Goal: Task Accomplishment & Management: Manage account settings

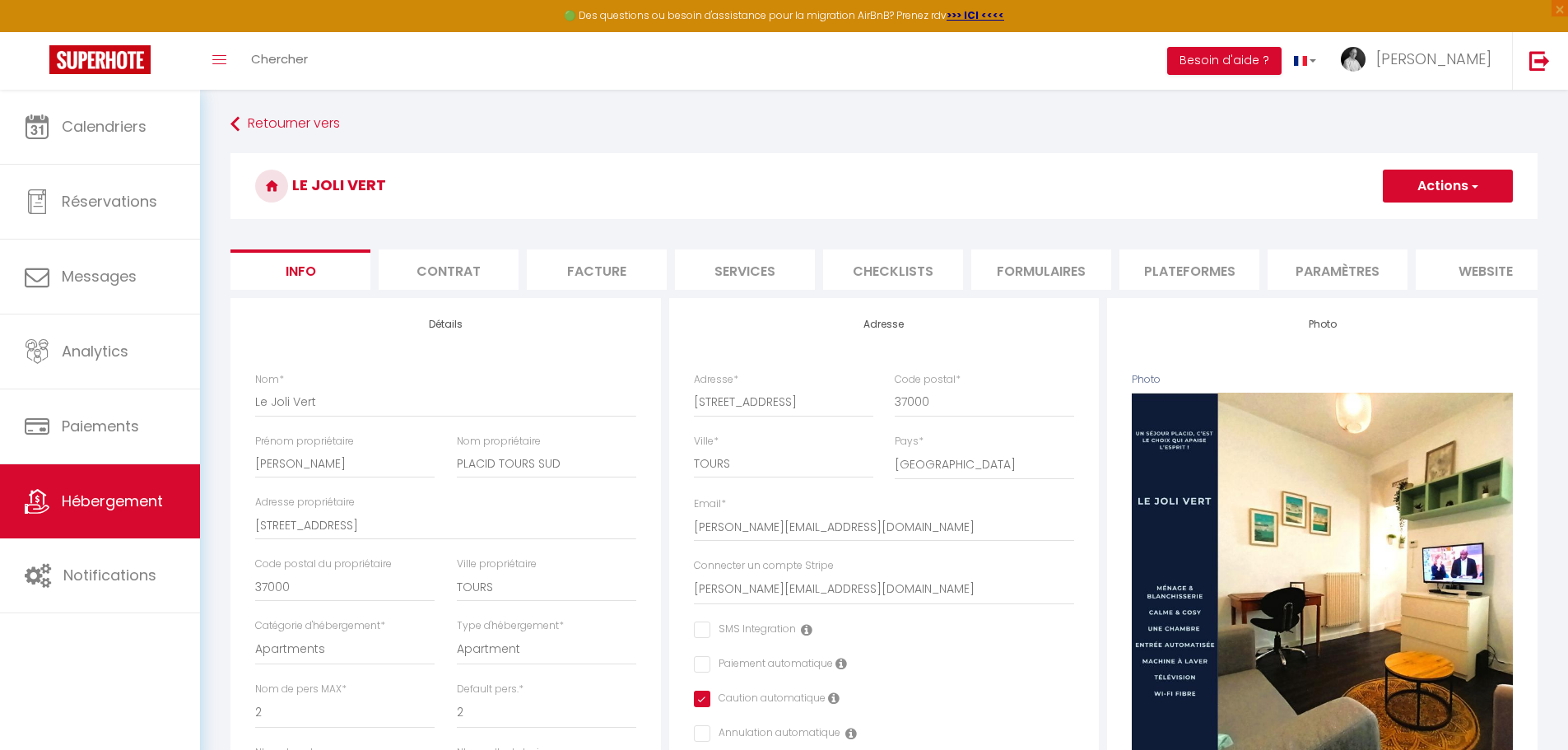
select select "2"
select select "1"
select select "16:00"
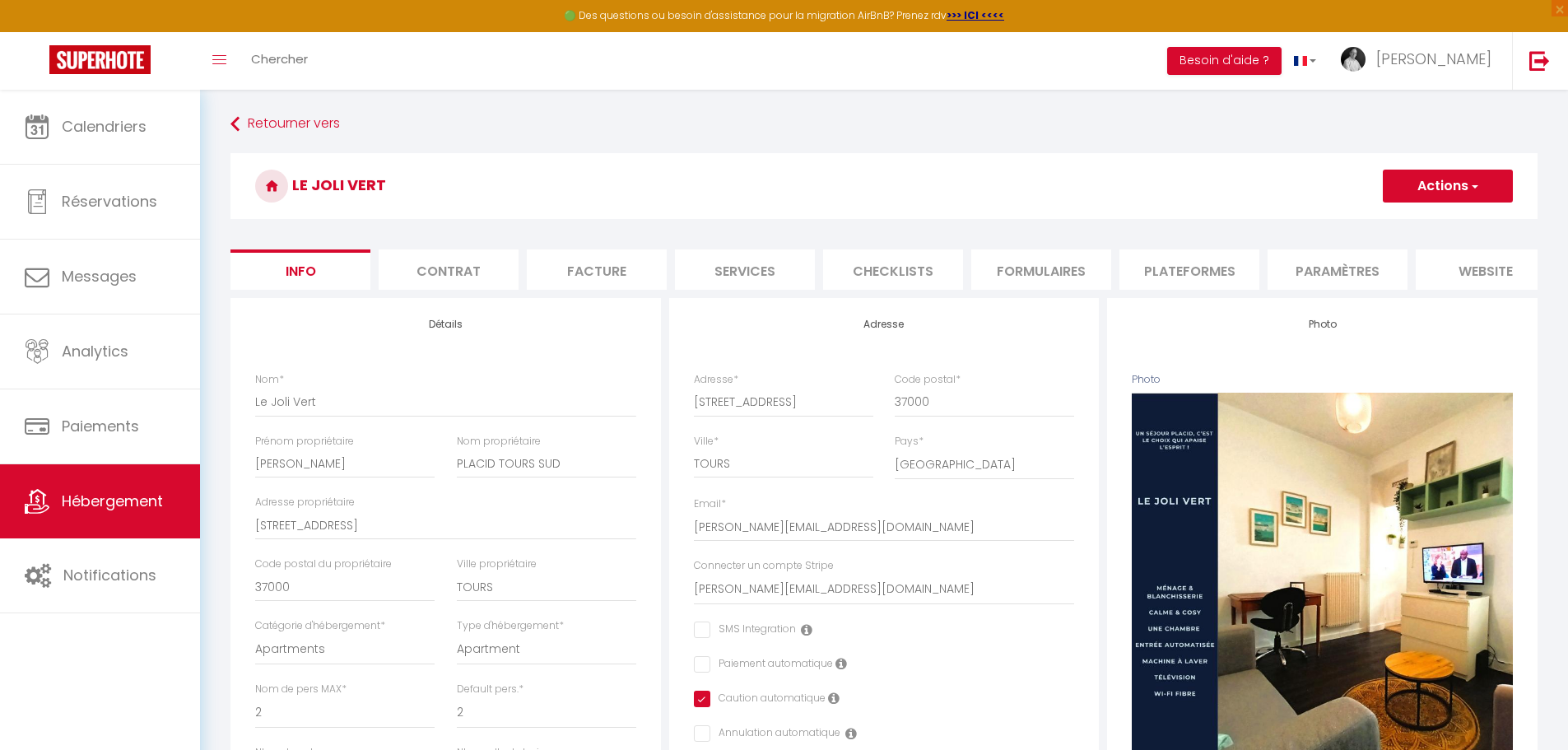
select select "23:45"
select select "10:00"
select select "120"
select select "20:00"
select select "28"
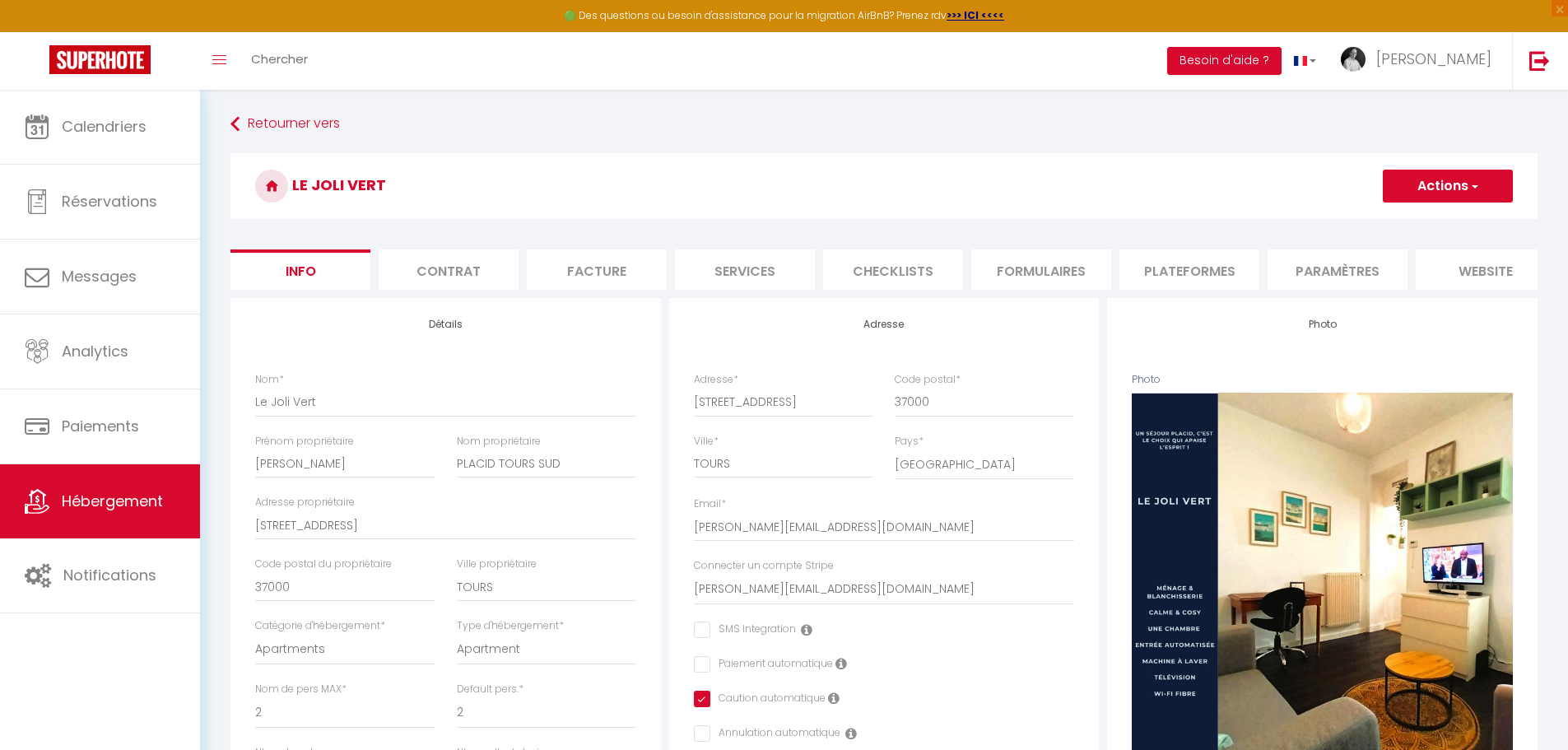
scroll to position [493, 0]
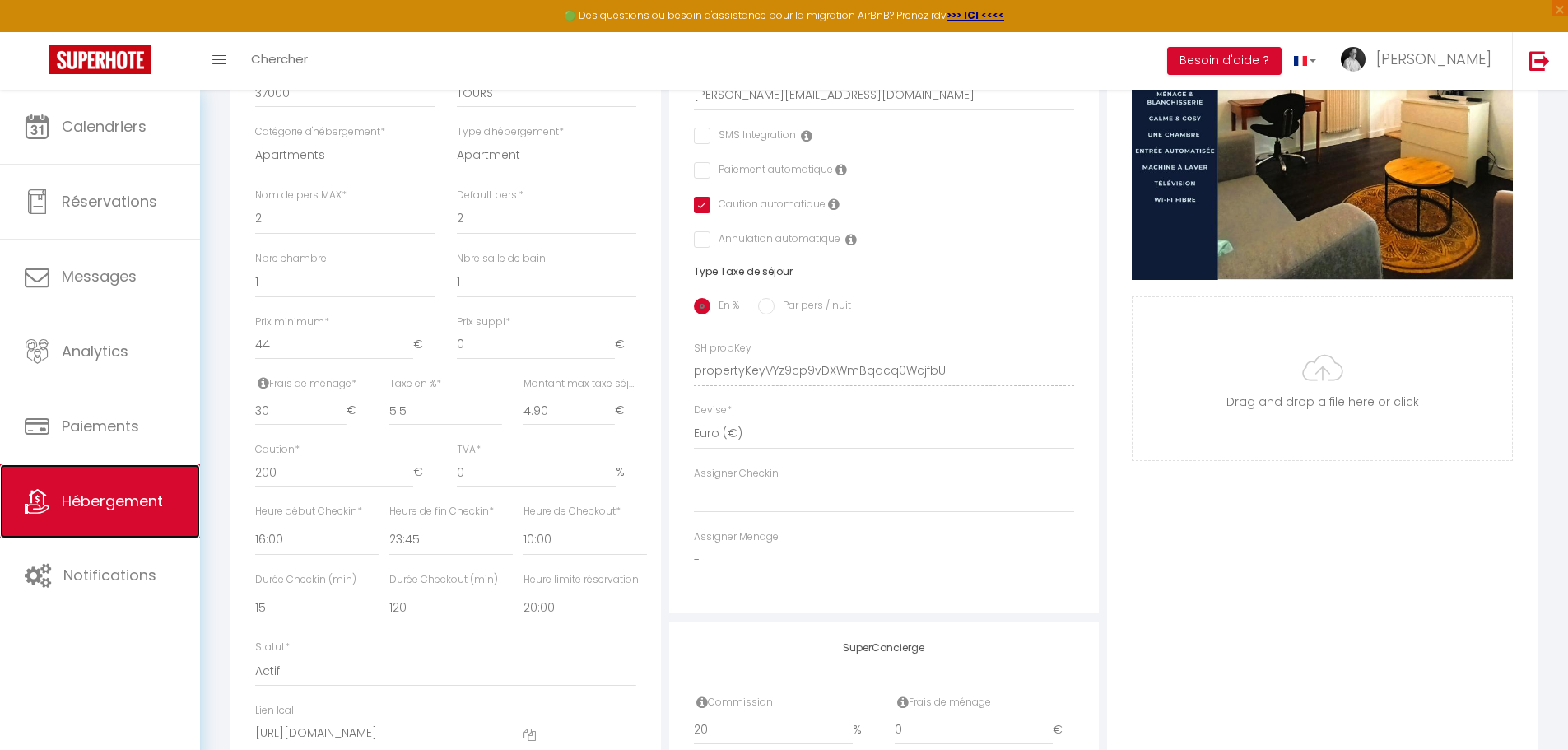
click at [121, 513] on link "Hébergement" at bounding box center [100, 501] width 200 height 74
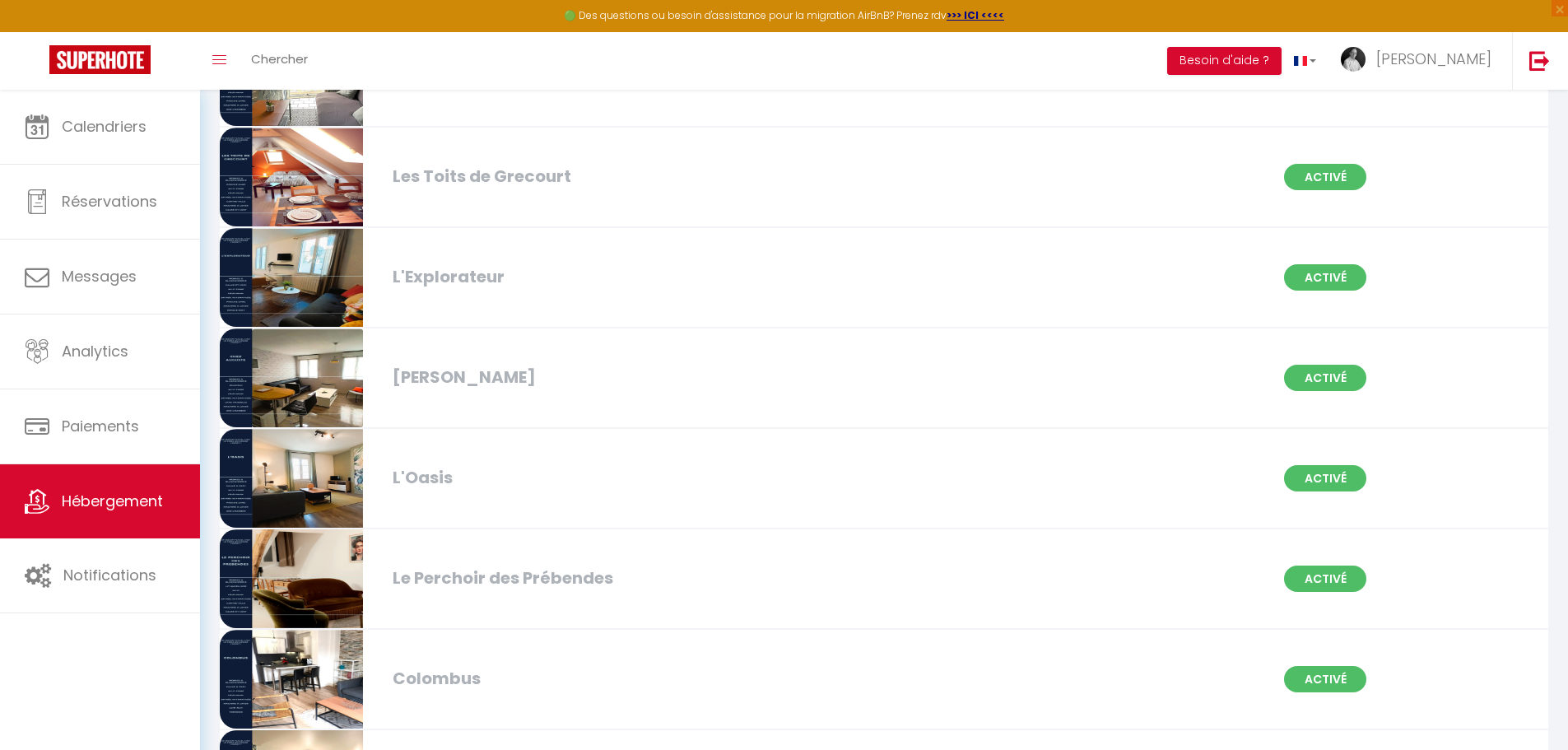
scroll to position [988, 0]
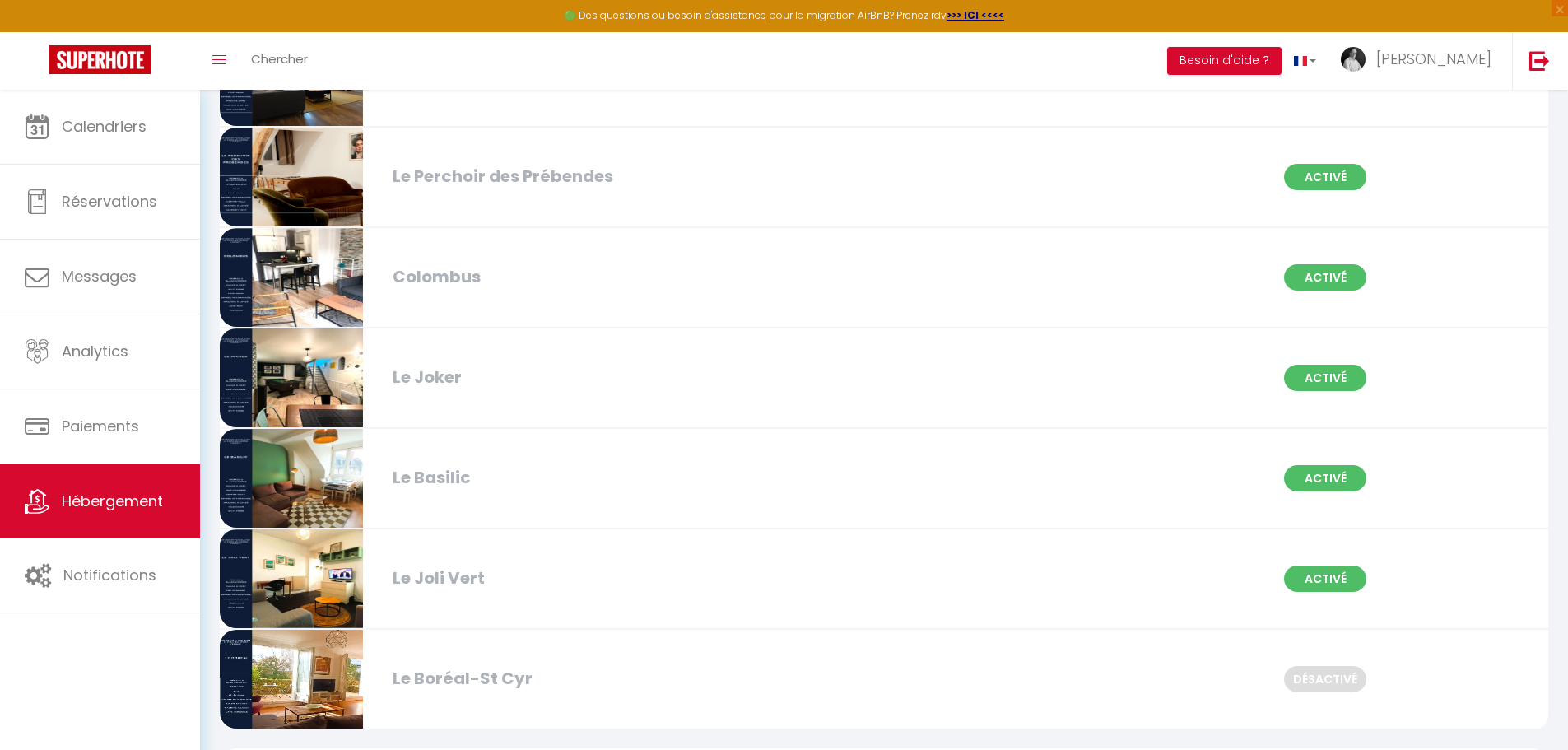
click at [467, 486] on div "Le Basilic" at bounding box center [598, 478] width 428 height 25
select select "3"
select select "2"
select select "1"
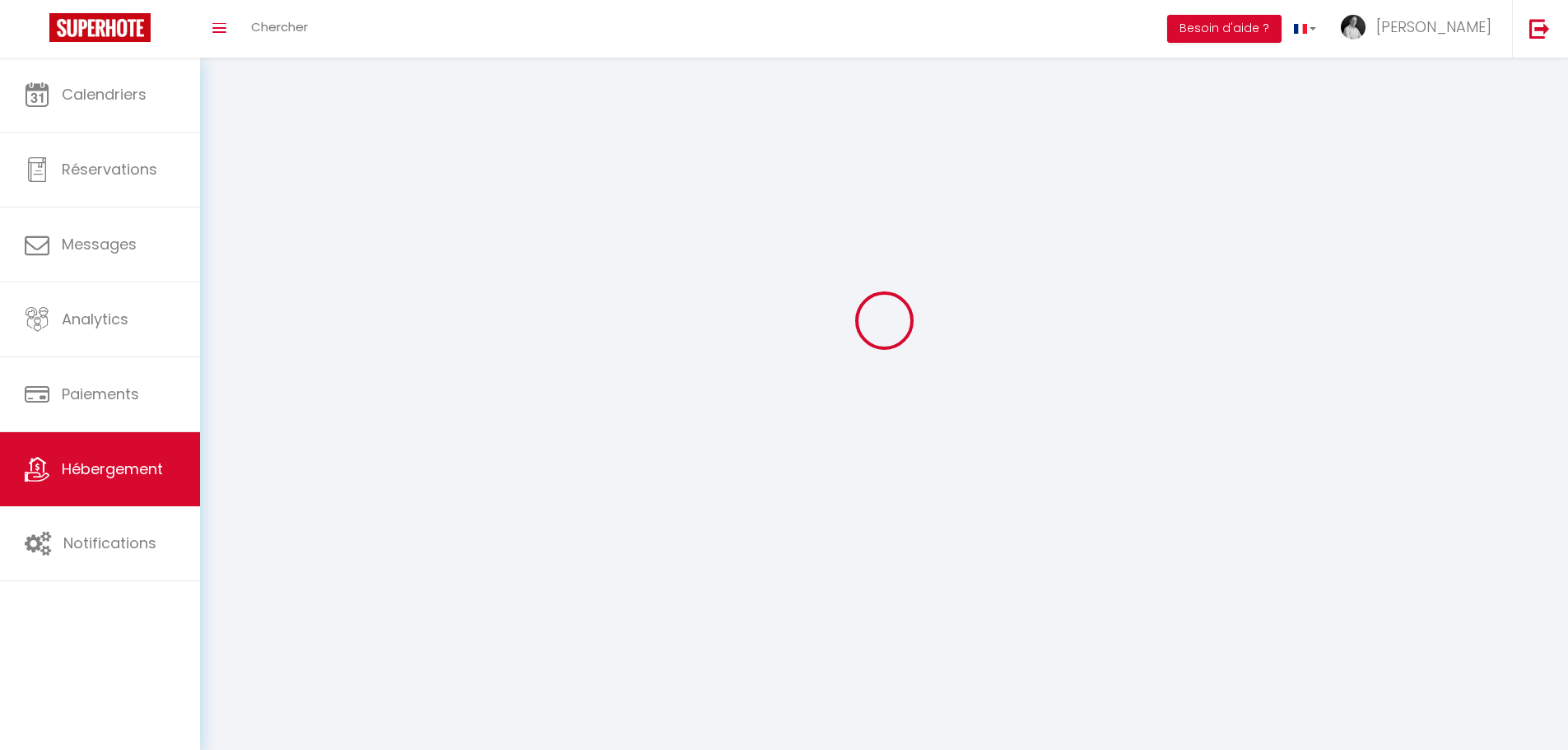
select select
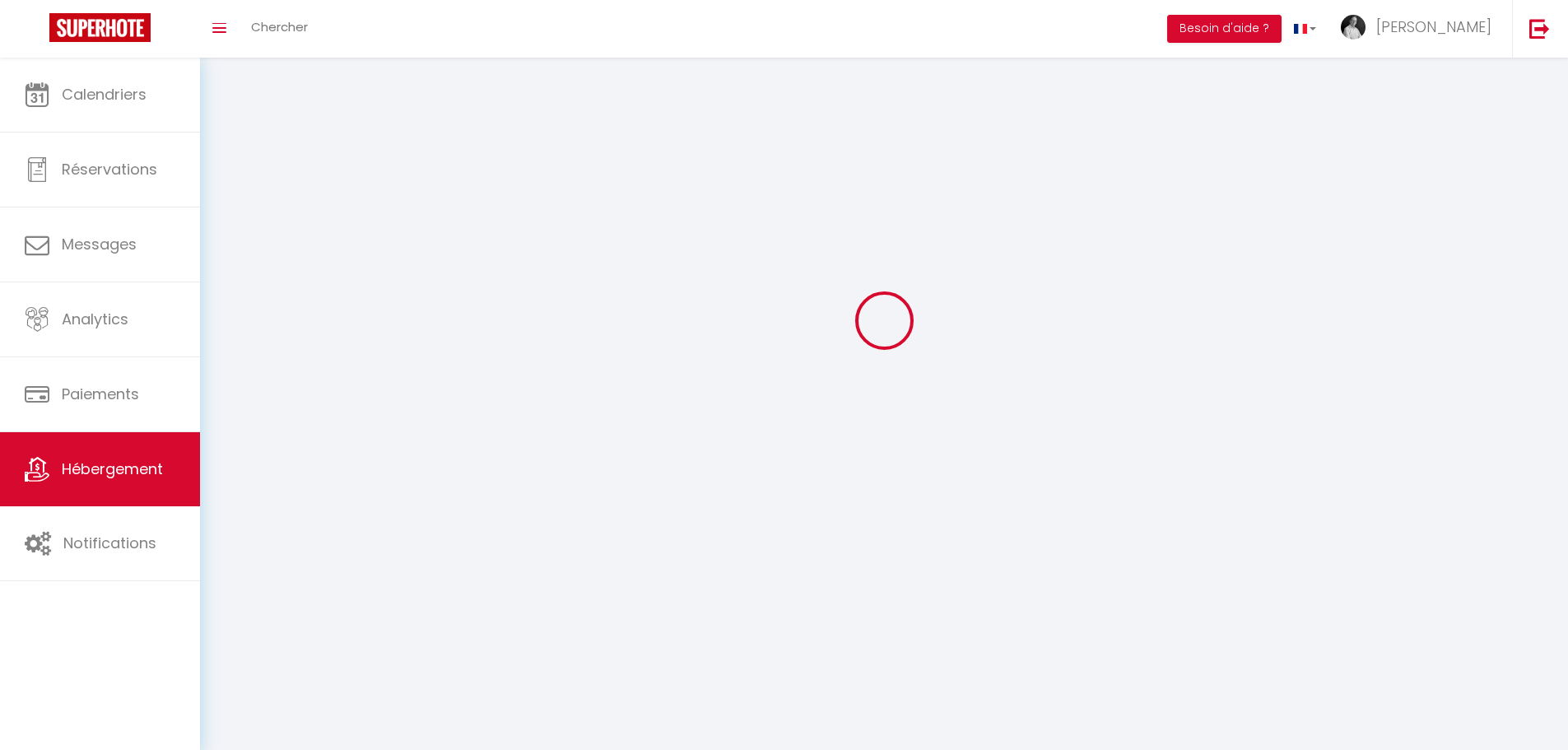
checkbox input "false"
select select
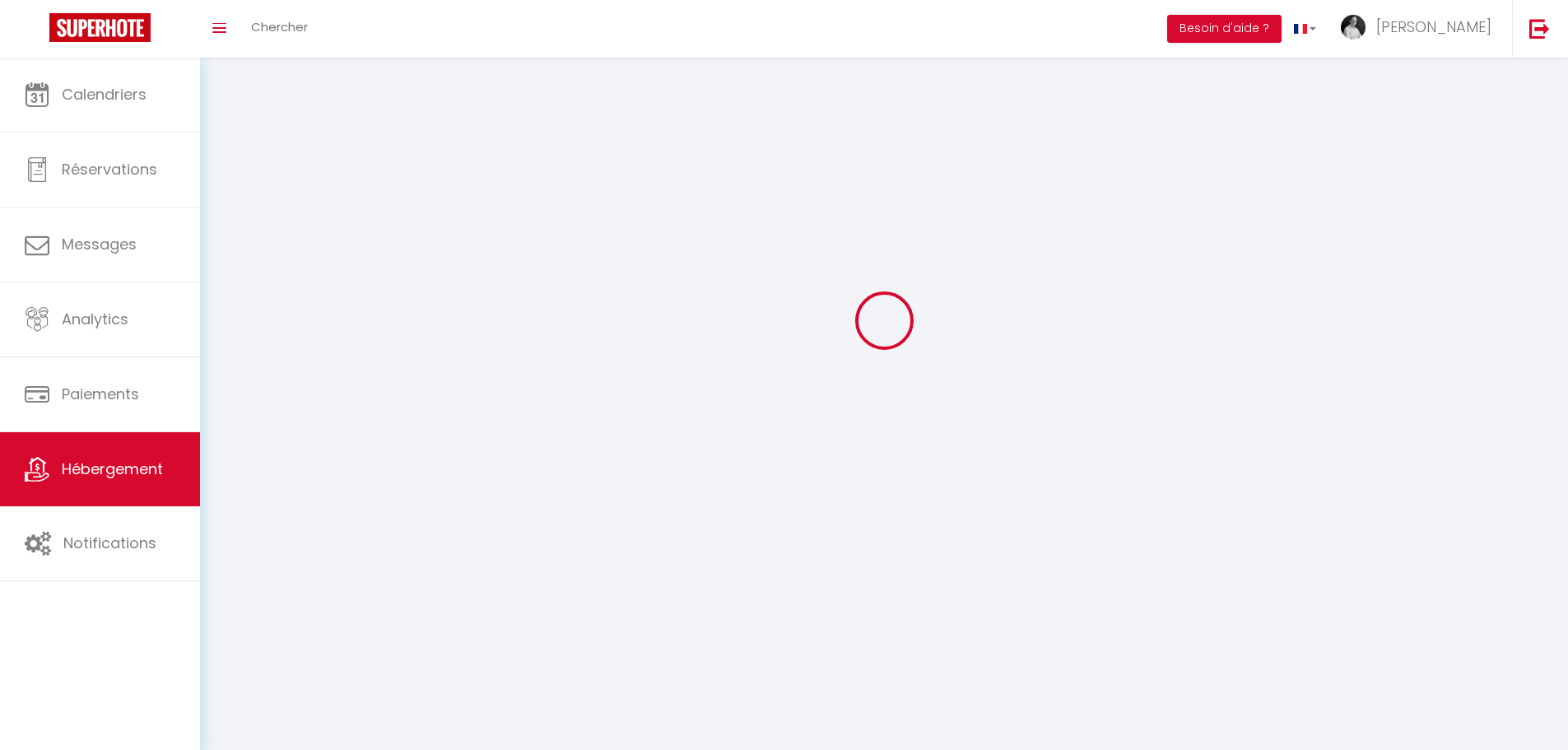
select select
select select "1"
select select
select select "28"
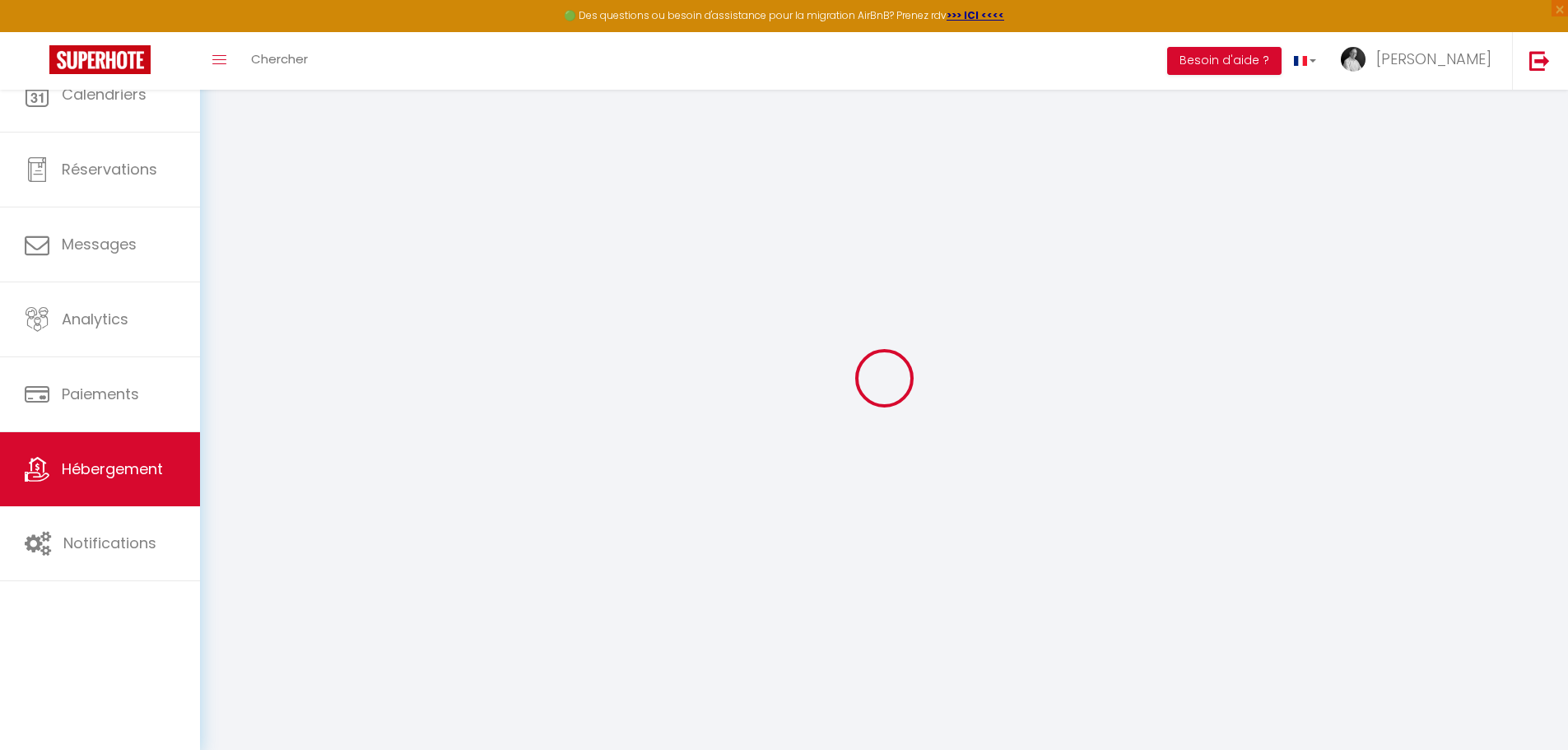
select select
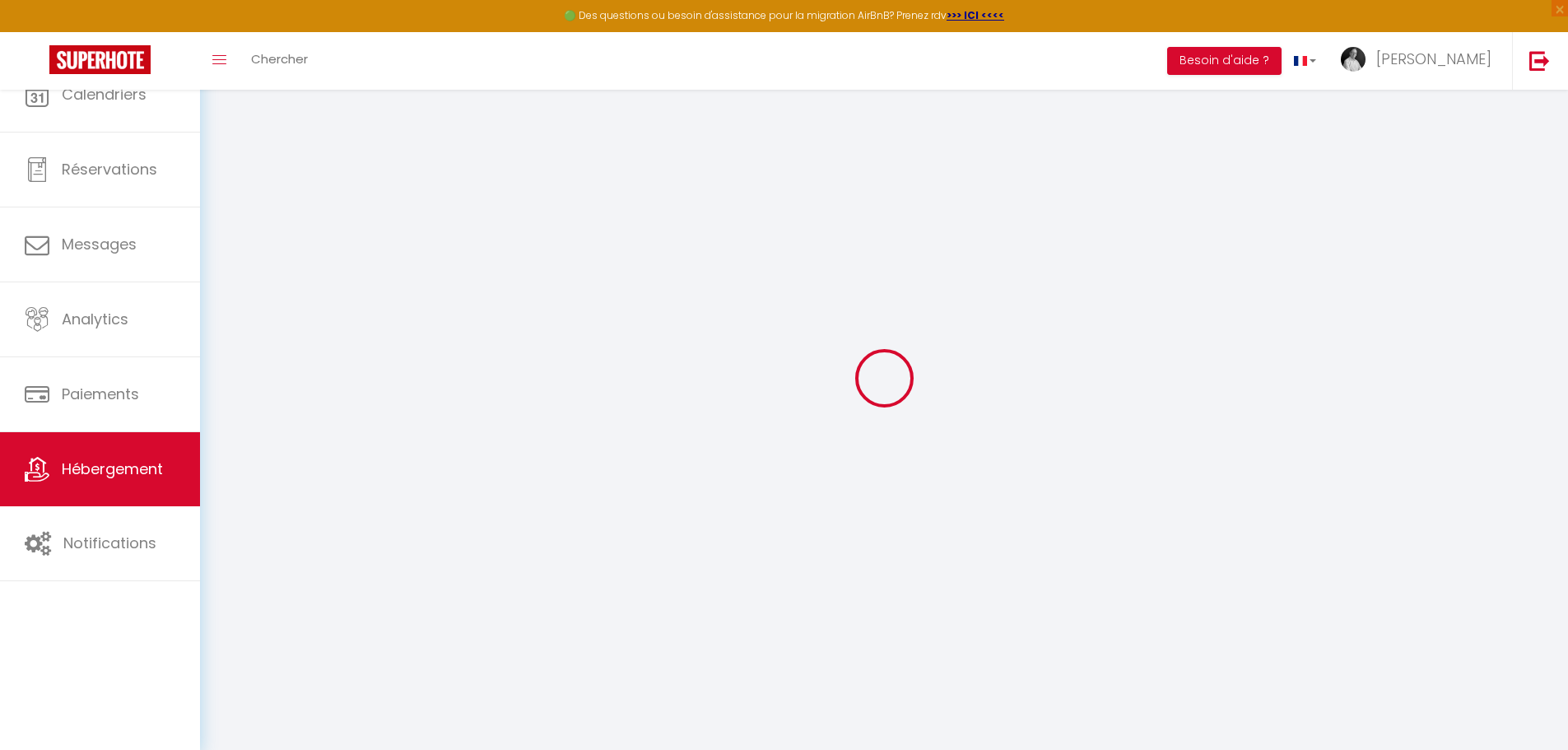
select select
checkbox input "false"
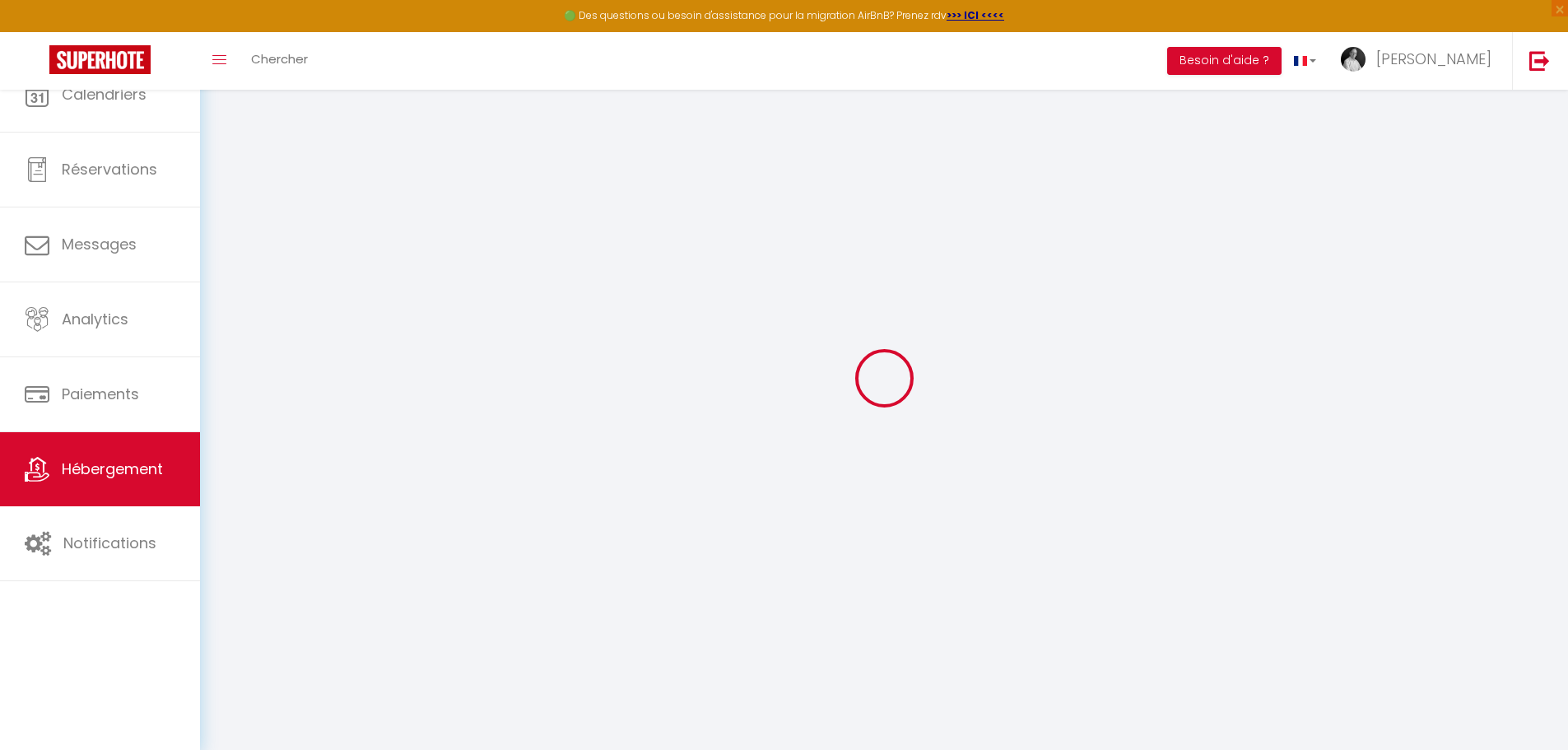
select select
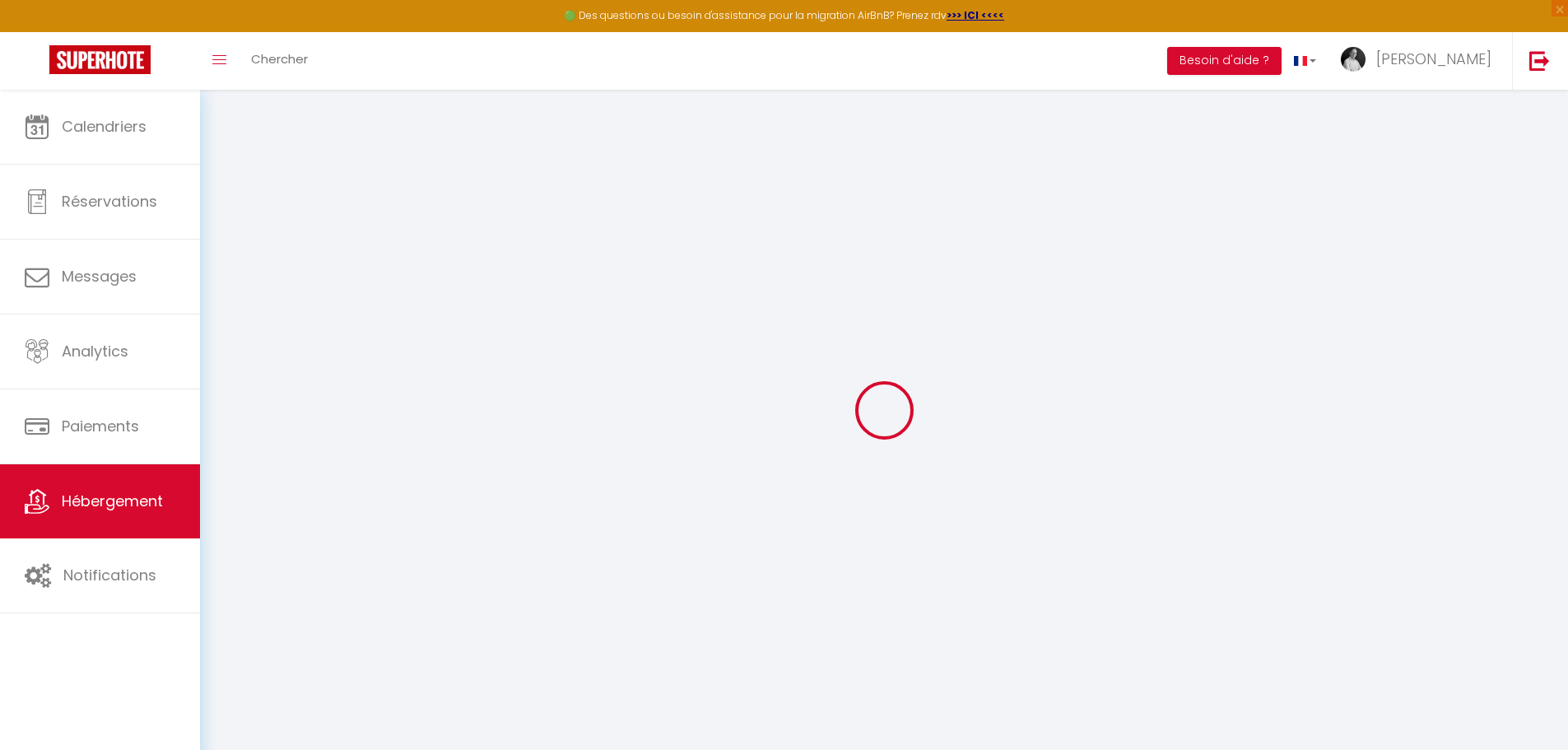
select select
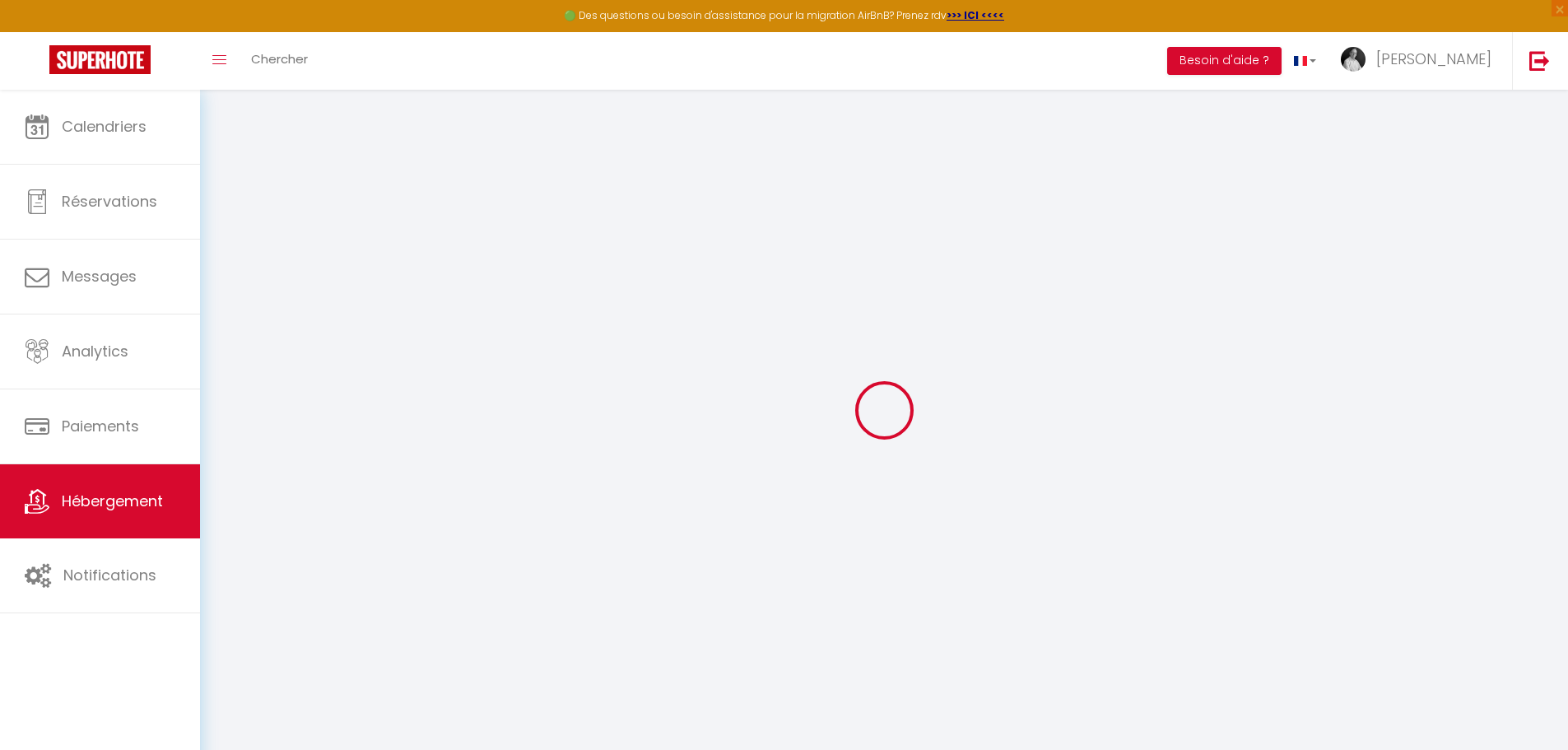
select select
checkbox input "false"
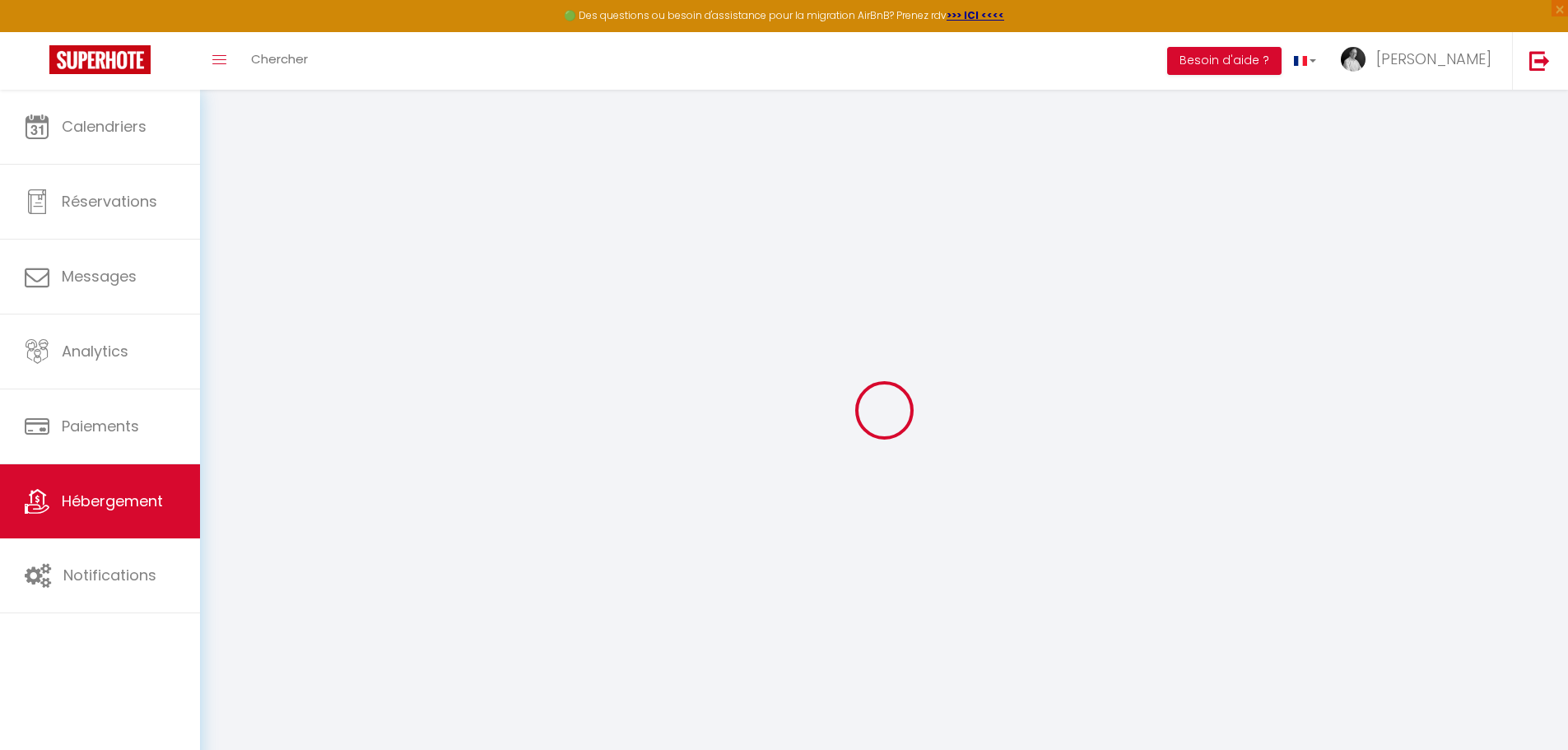
select select
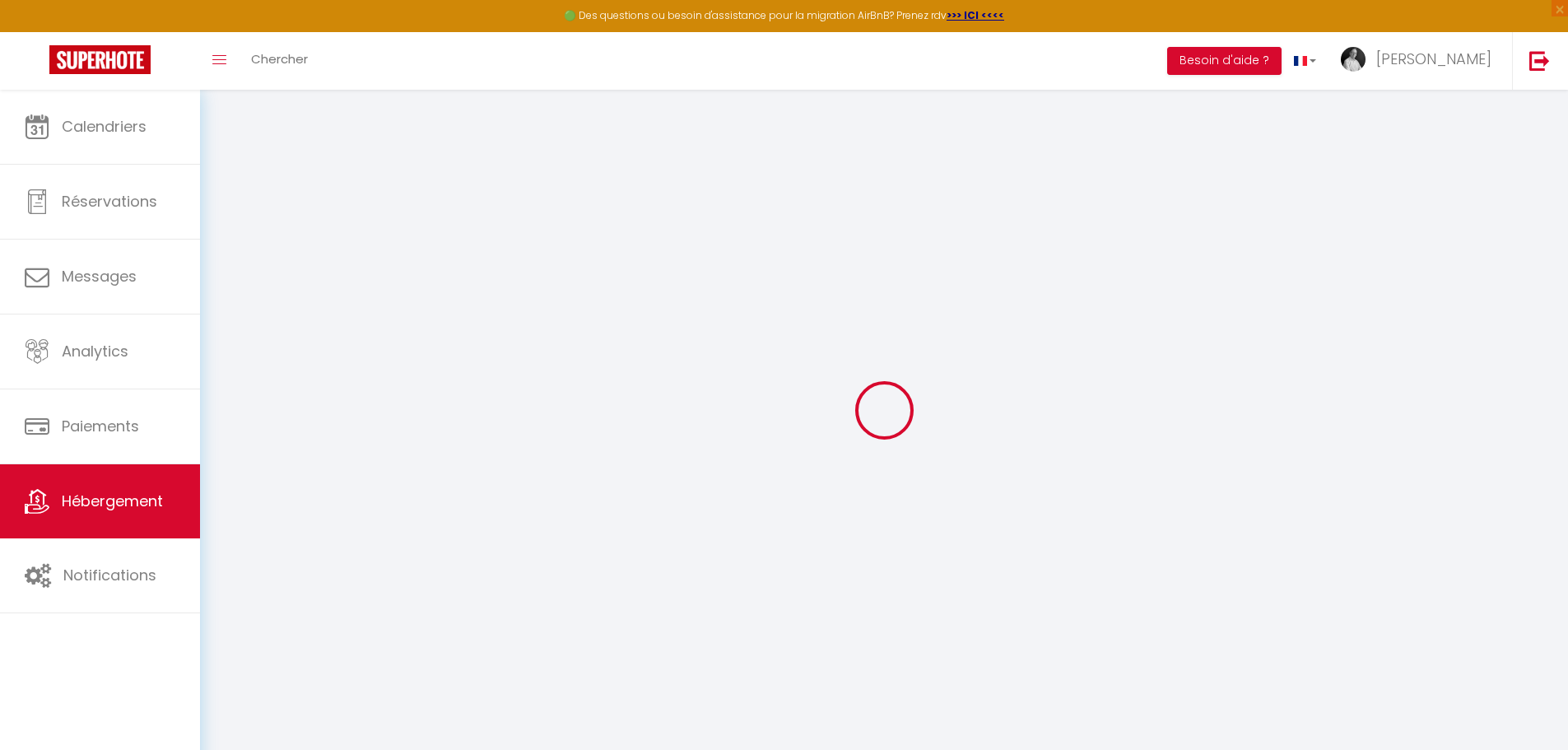
select select
checkbox input "false"
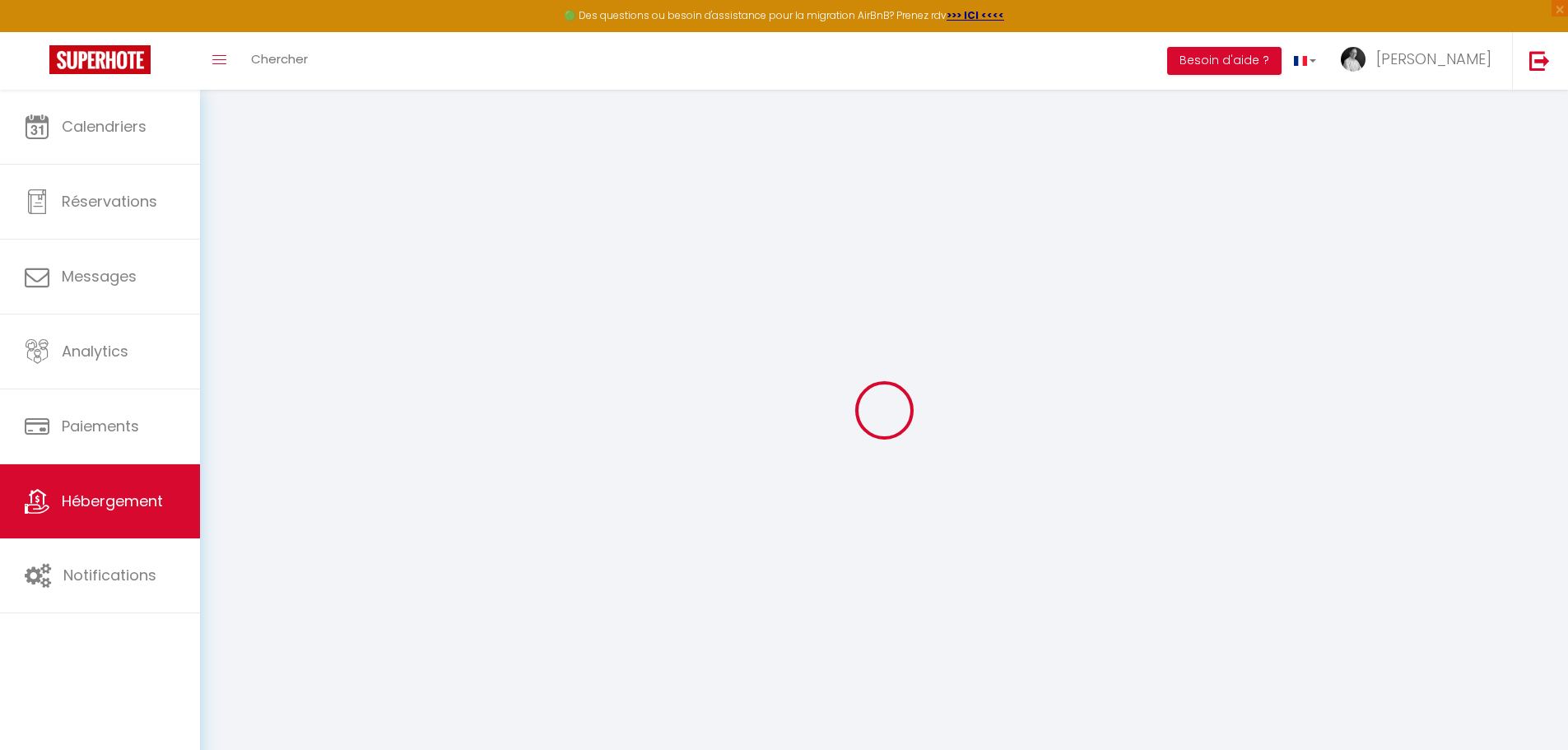
checkbox input "false"
select select
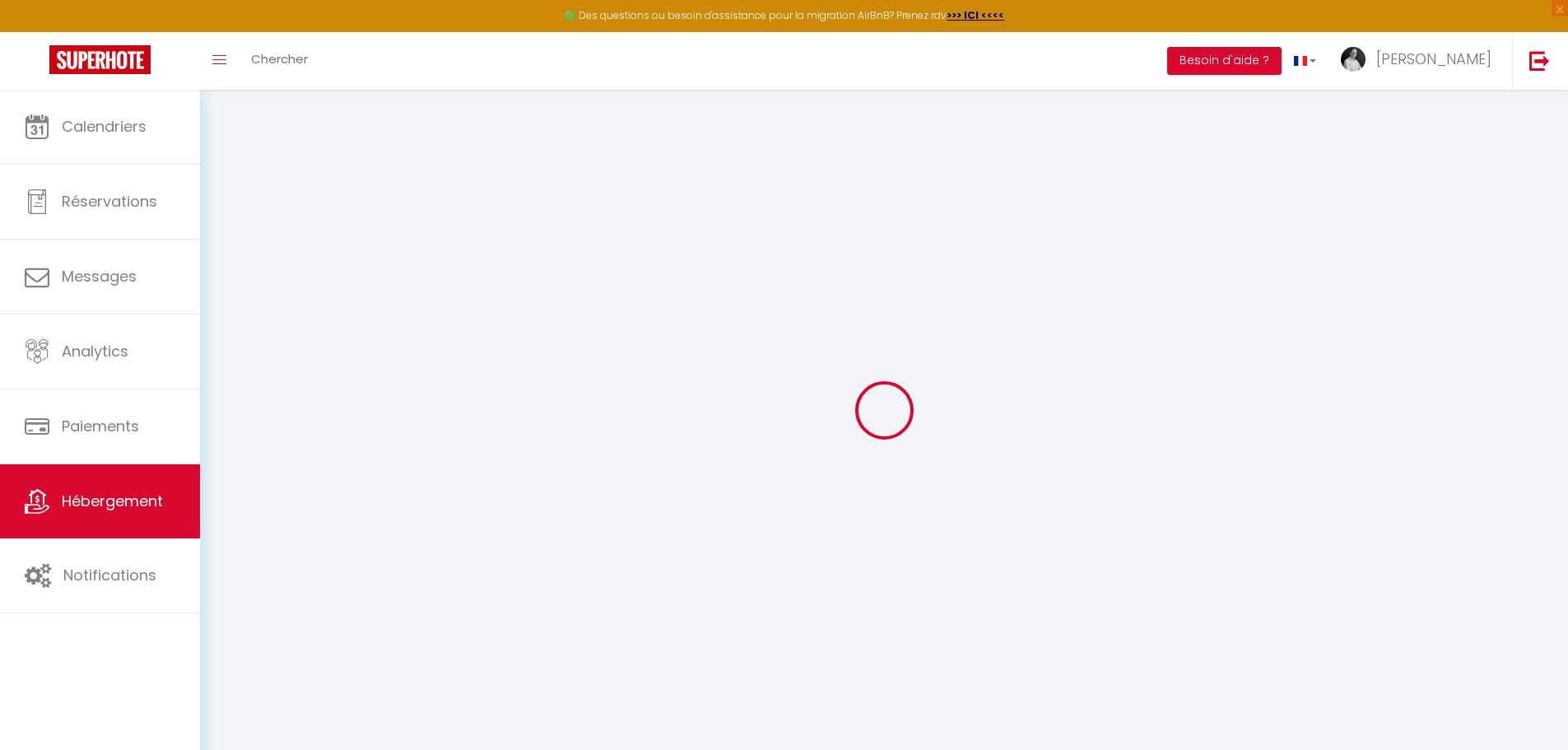
select select
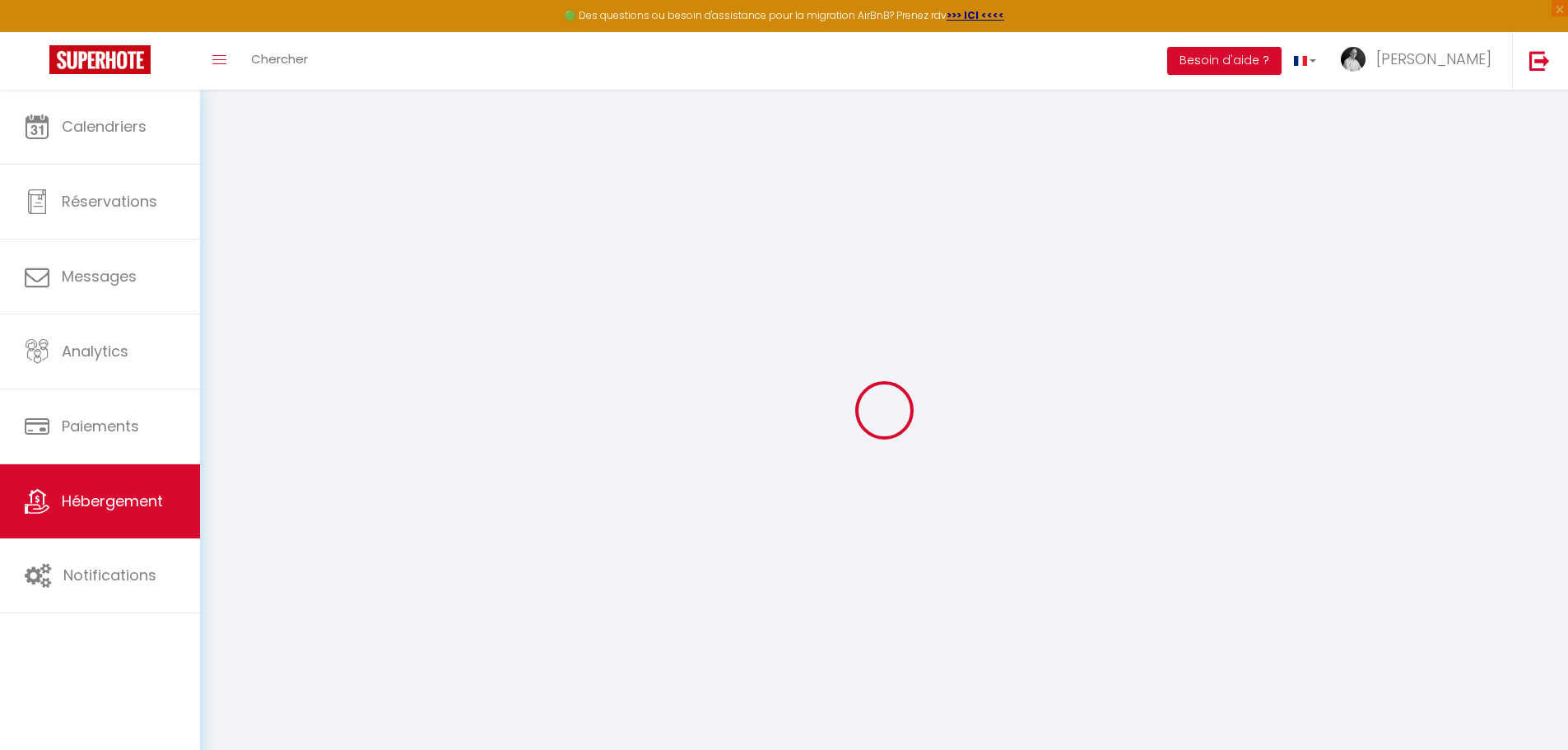
checkbox input "false"
select select
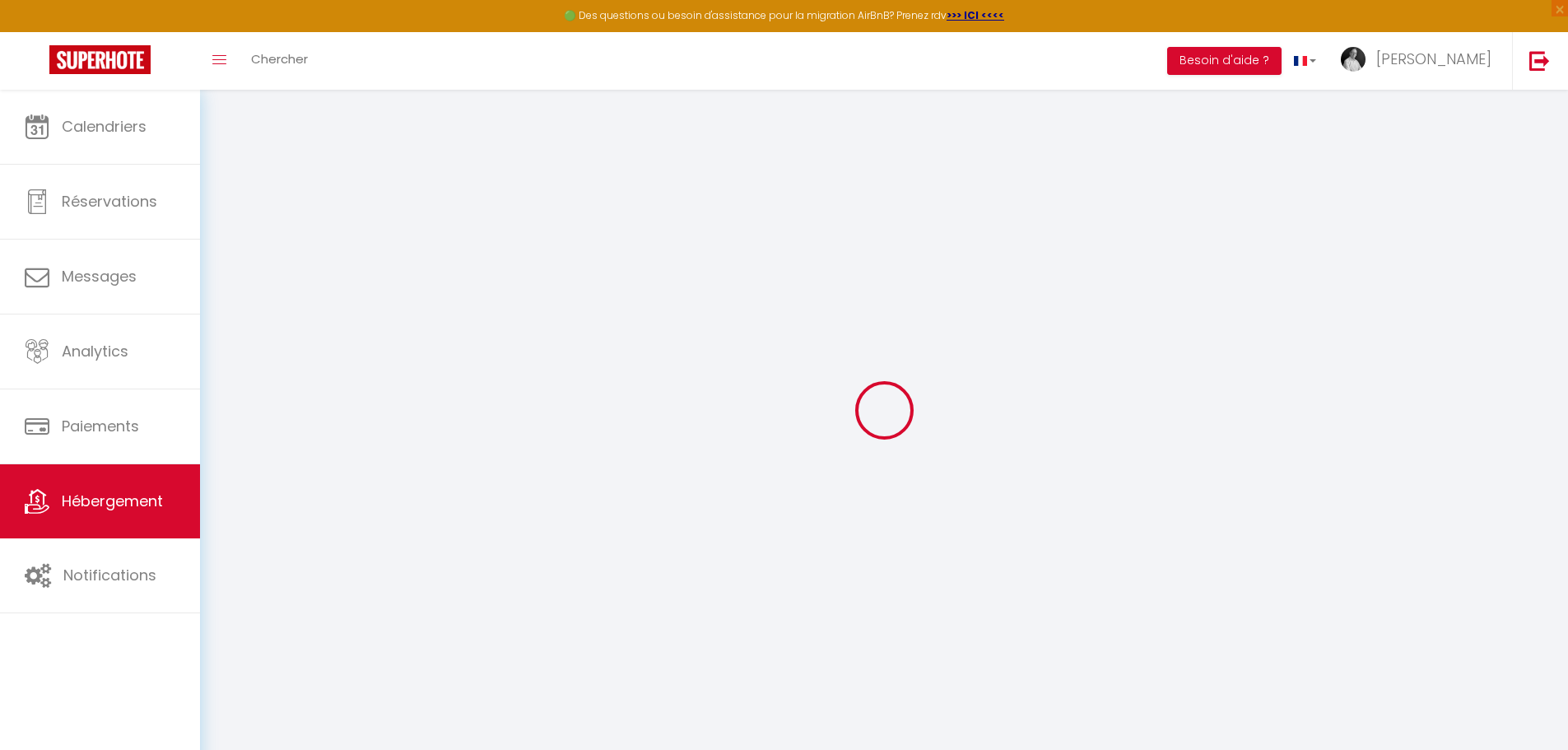
select select
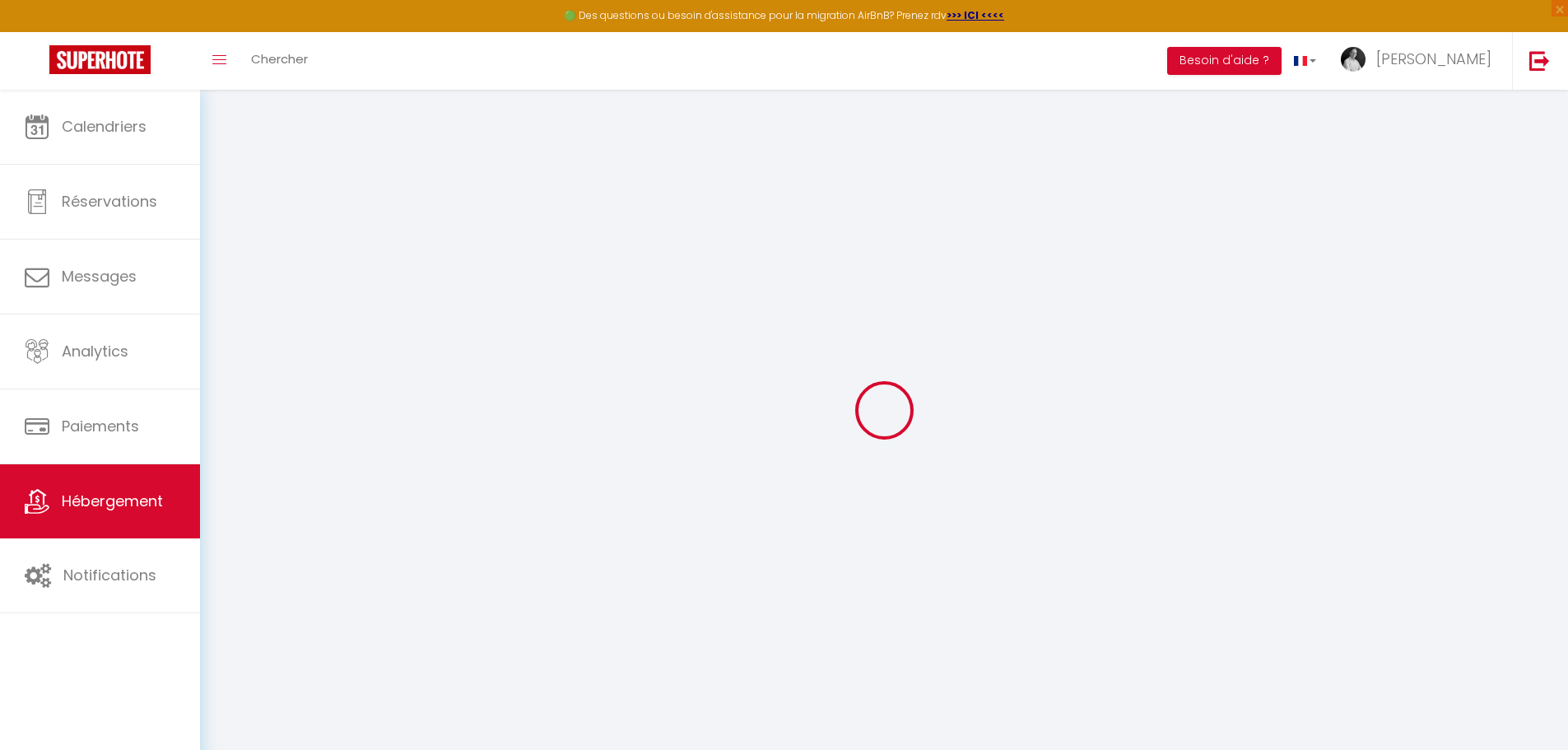
select select
checkbox input "false"
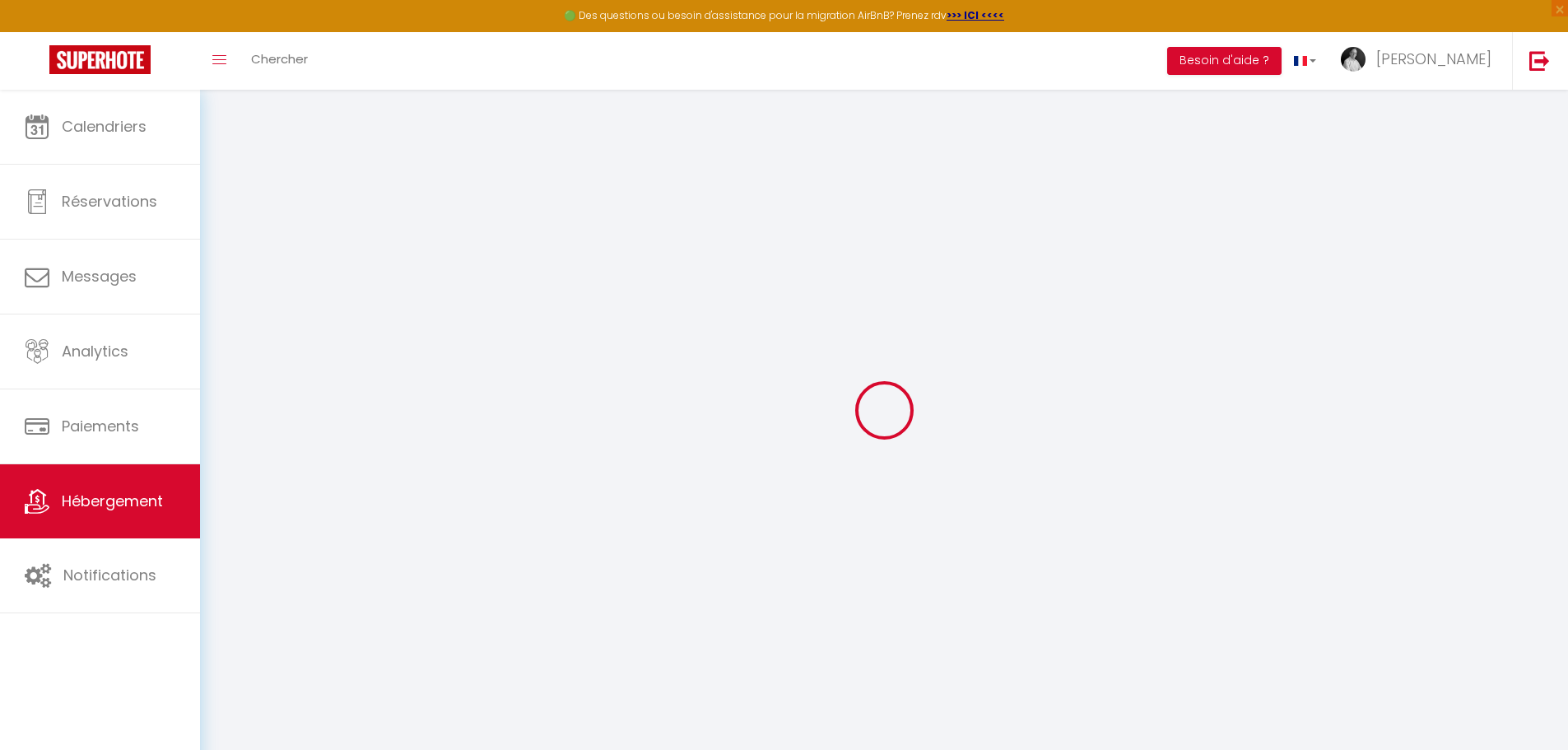
checkbox input "false"
select select
type input "Le Basilic"
type input "[PERSON_NAME]"
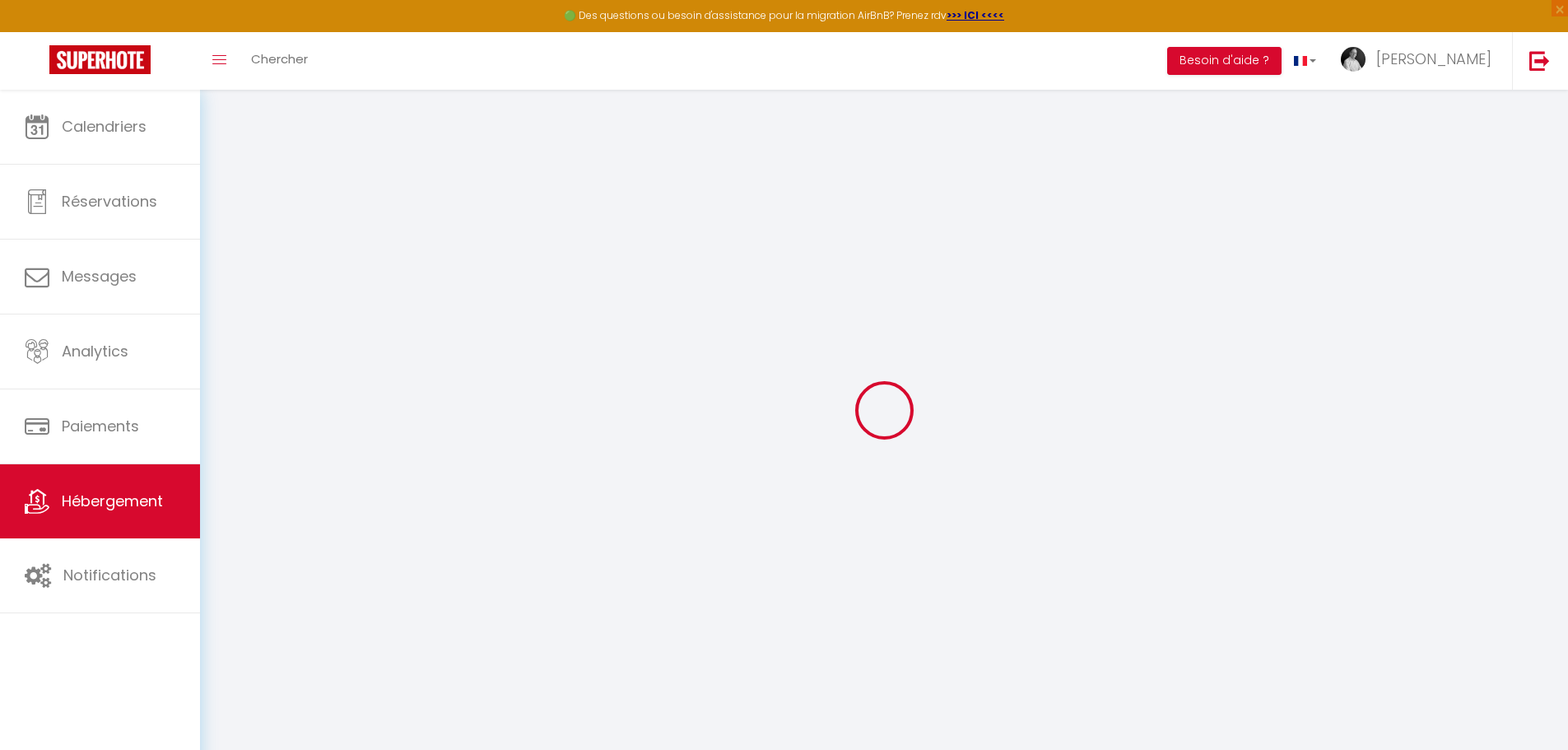
type input "ROUTIER"
select select "2"
type input "49"
type input "30"
type input "5.5"
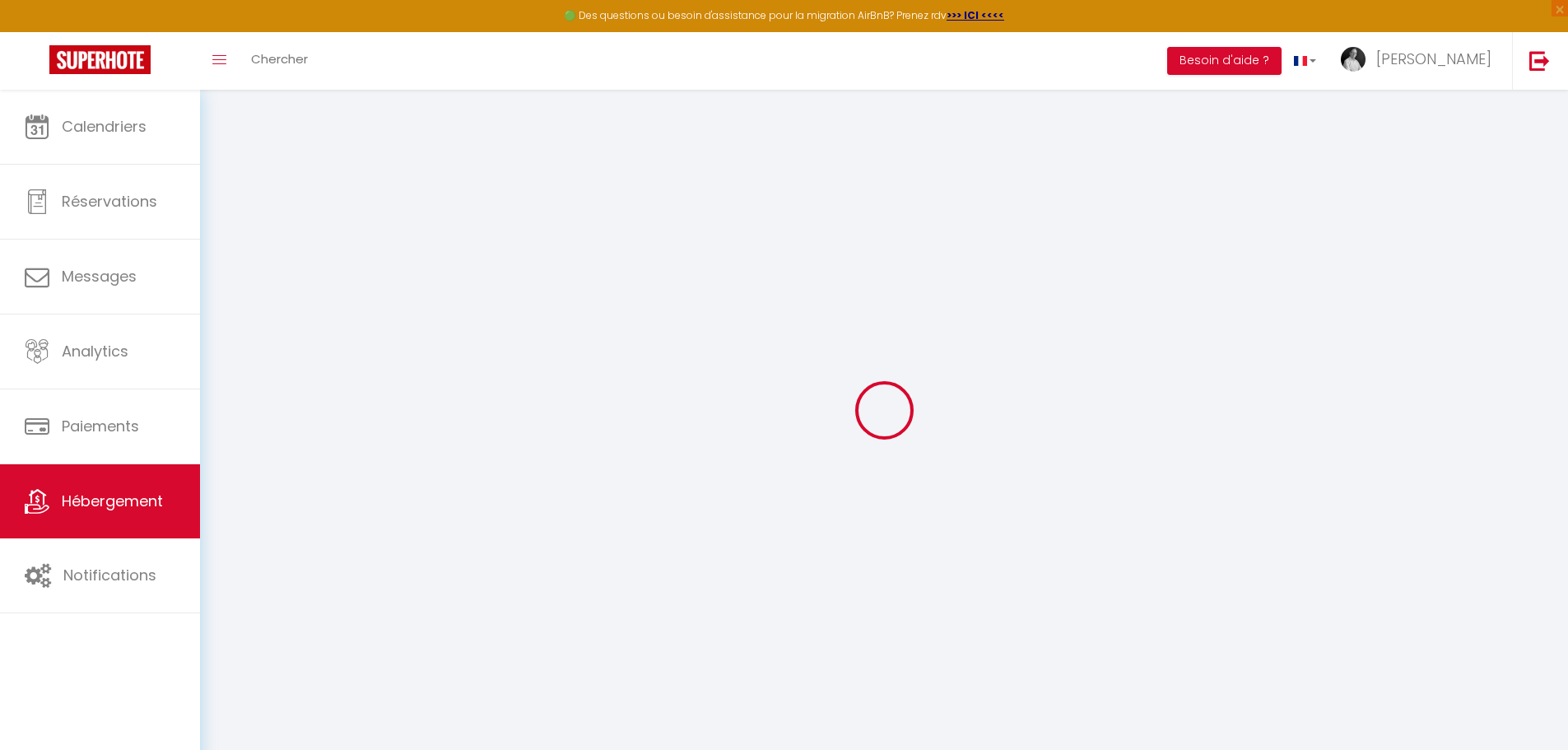
type input "100"
type input "200"
select select
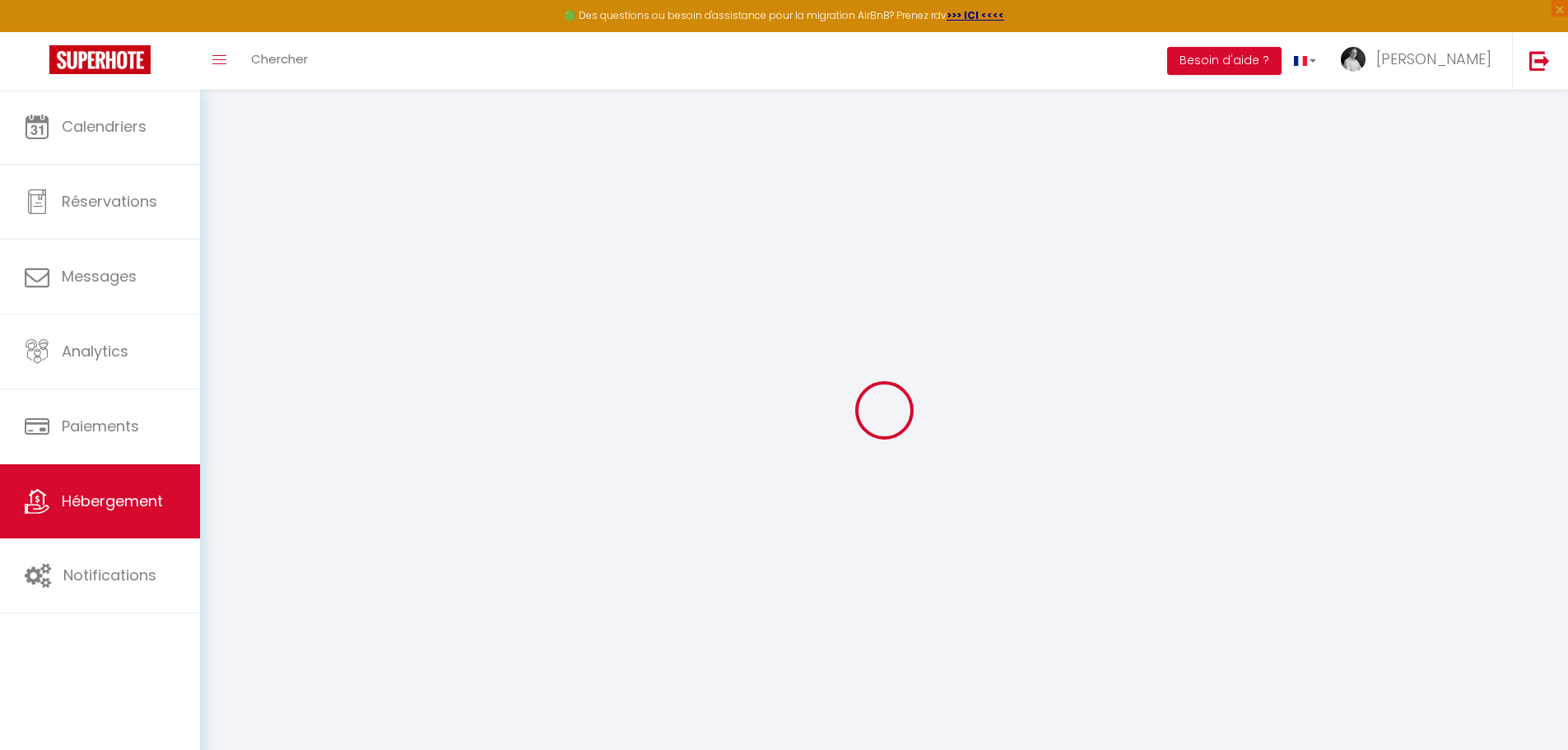
select select
type input "[STREET_ADDRESS]"
type input "37000"
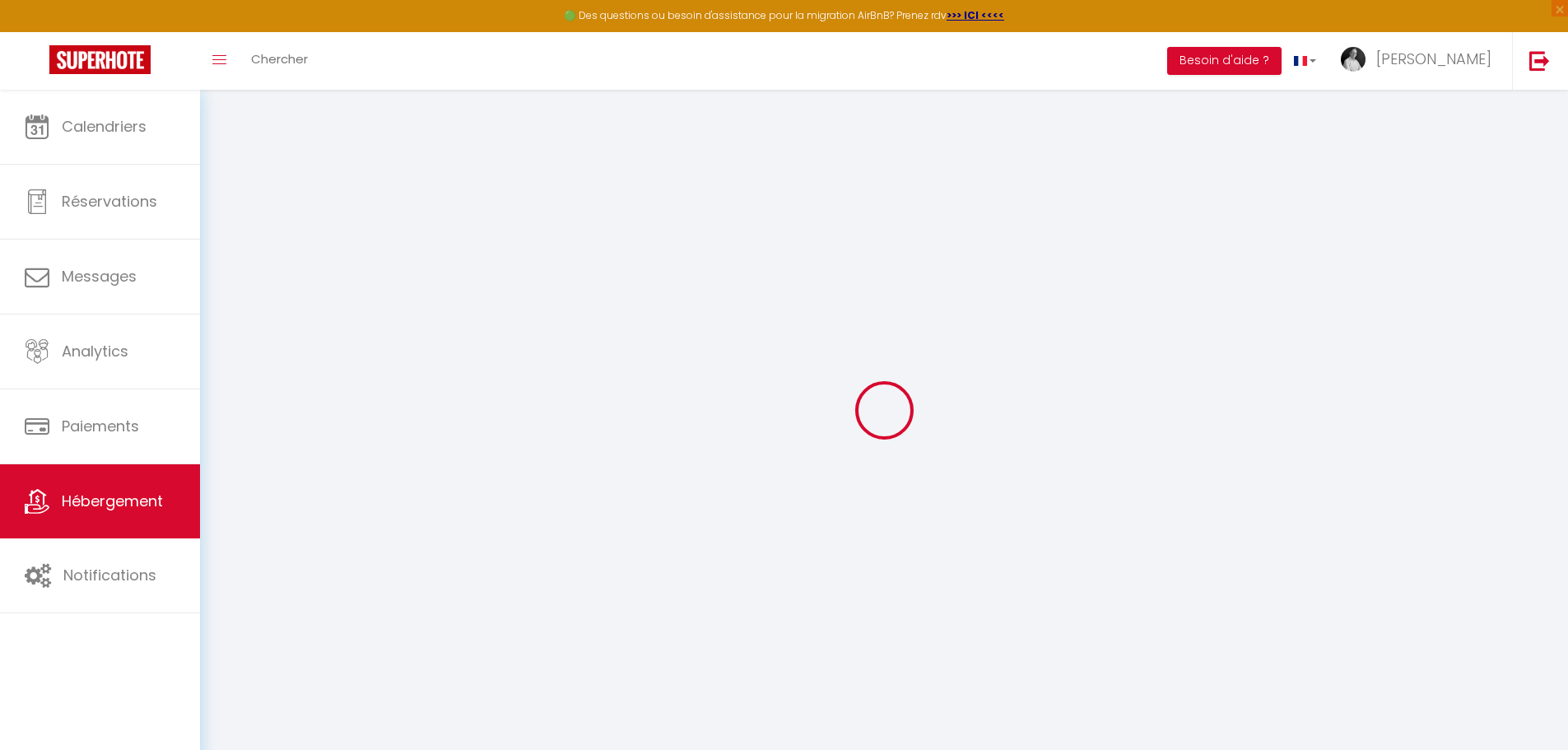
type input "TOURS"
type input "[PERSON_NAME][EMAIL_ADDRESS][DOMAIN_NAME]"
select select "11197"
checkbox input "false"
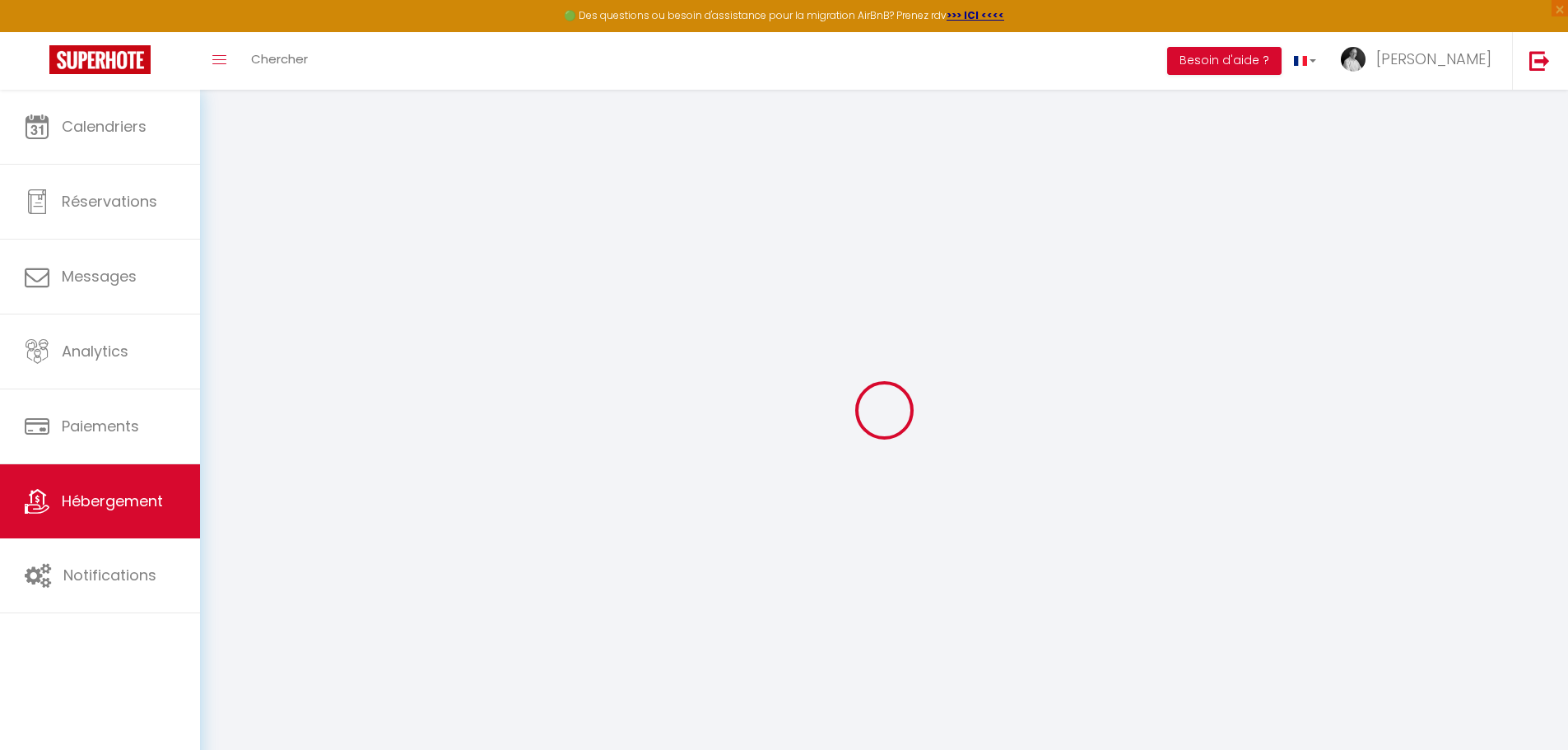
checkbox input "true"
checkbox input "false"
radio input "true"
type input "0"
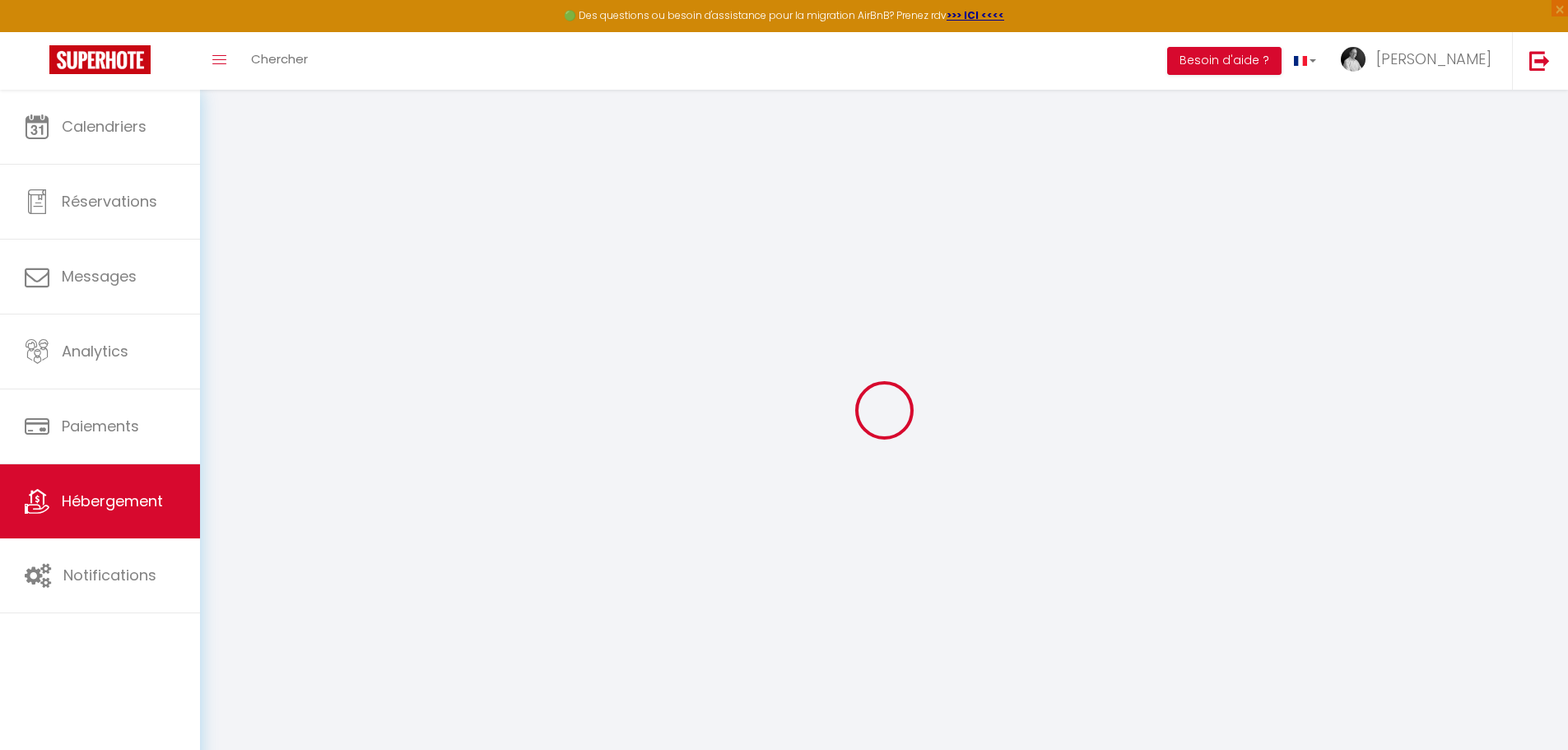
select select
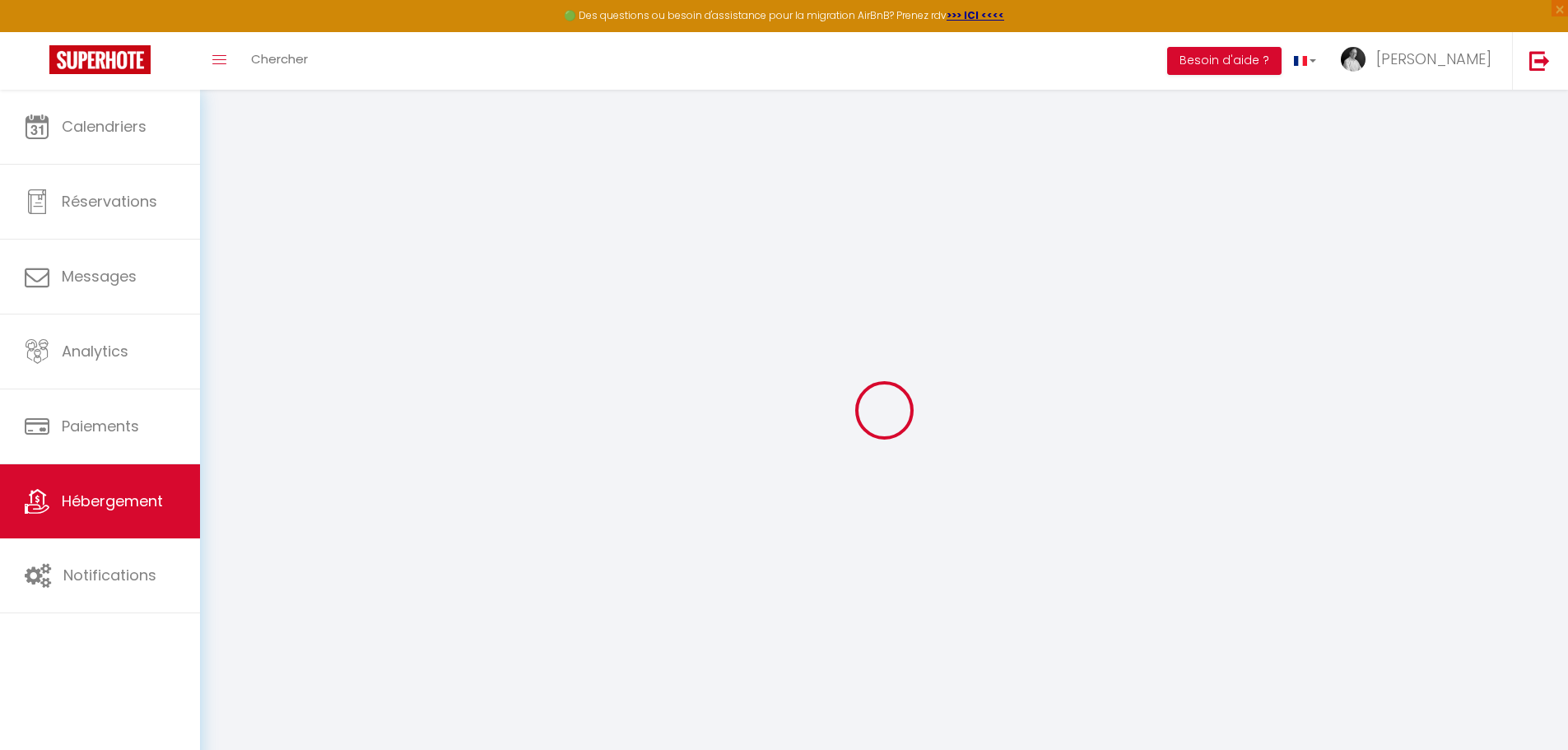
select select
checkbox input "false"
checkbox input "true"
checkbox input "false"
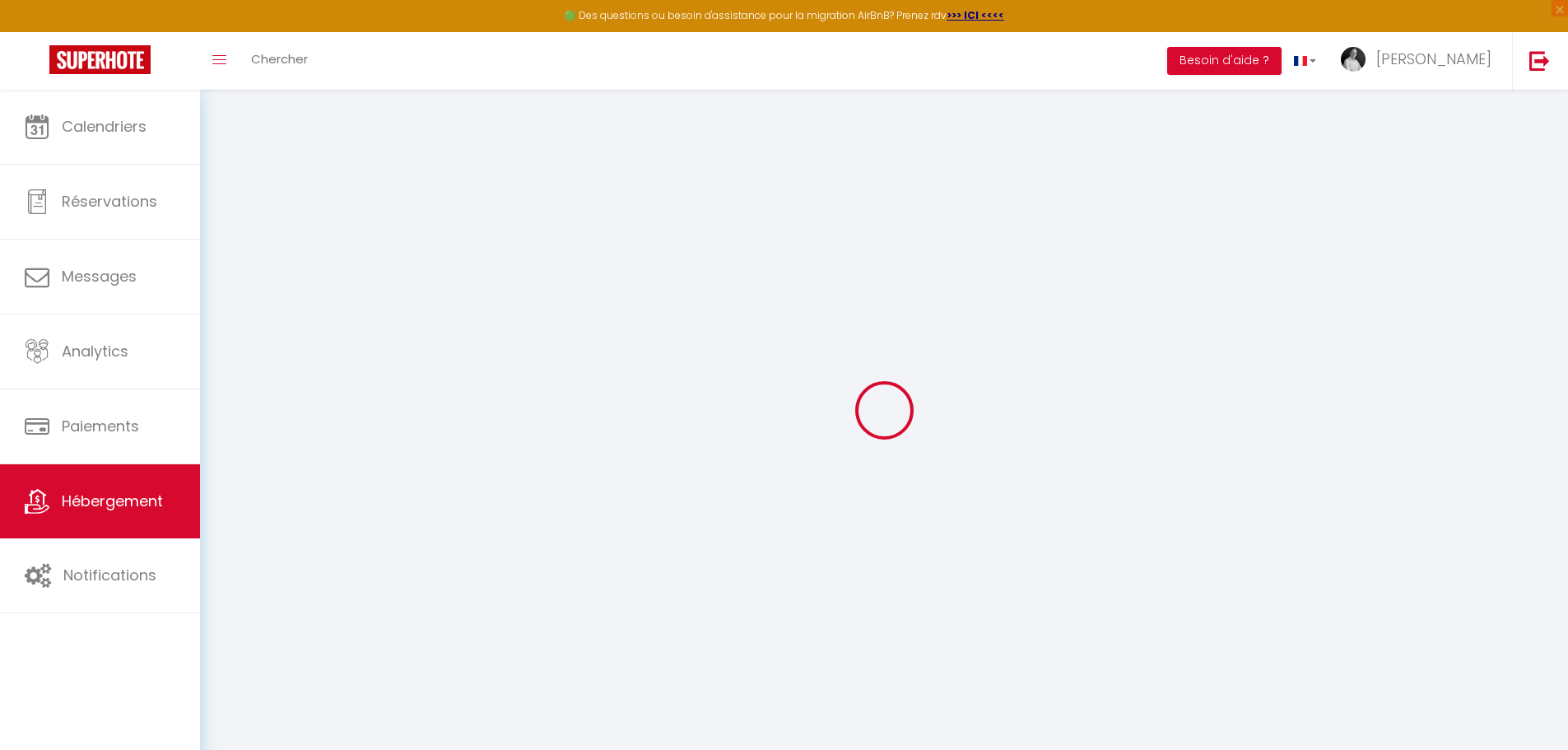
select select
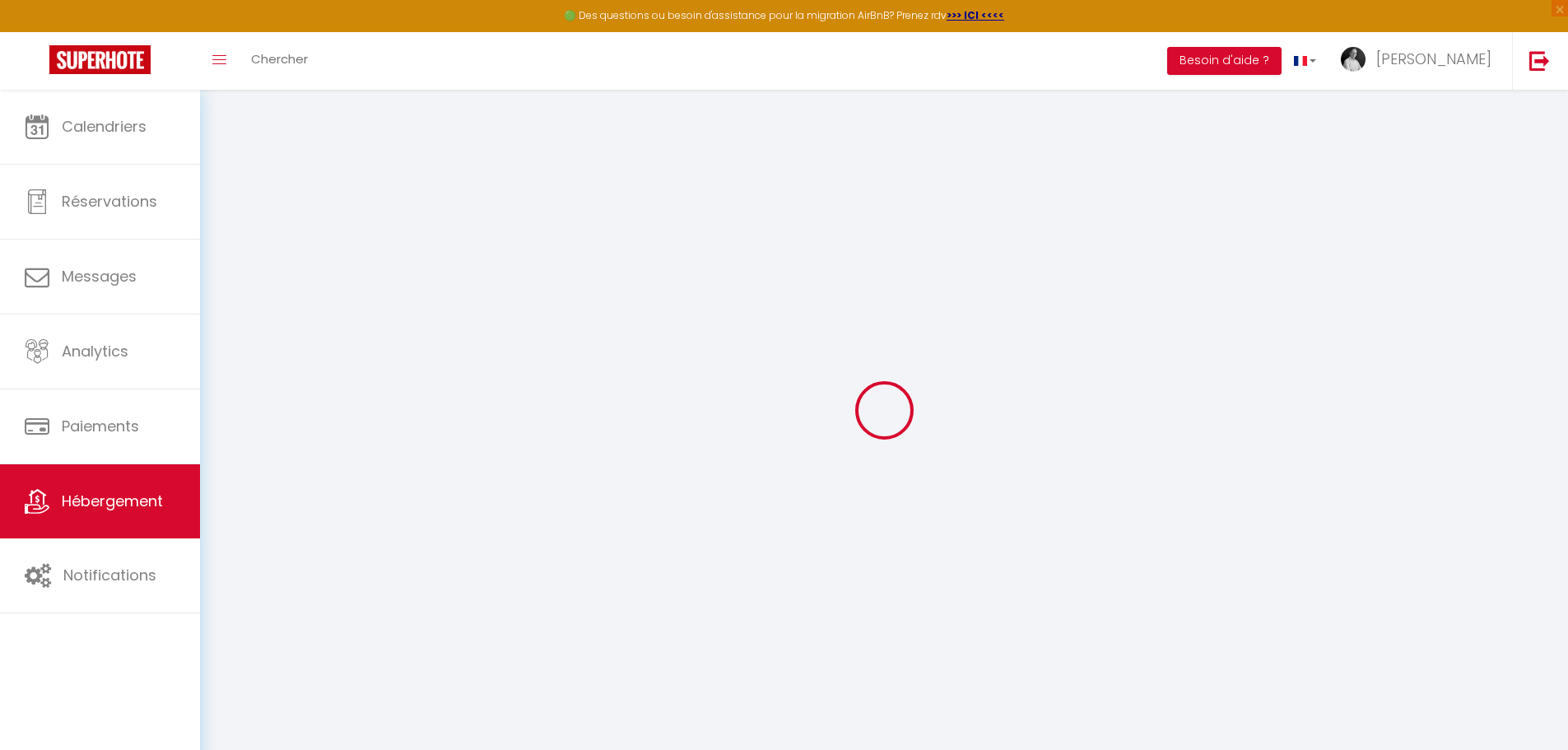
select select
checkbox input "false"
checkbox input "true"
checkbox input "false"
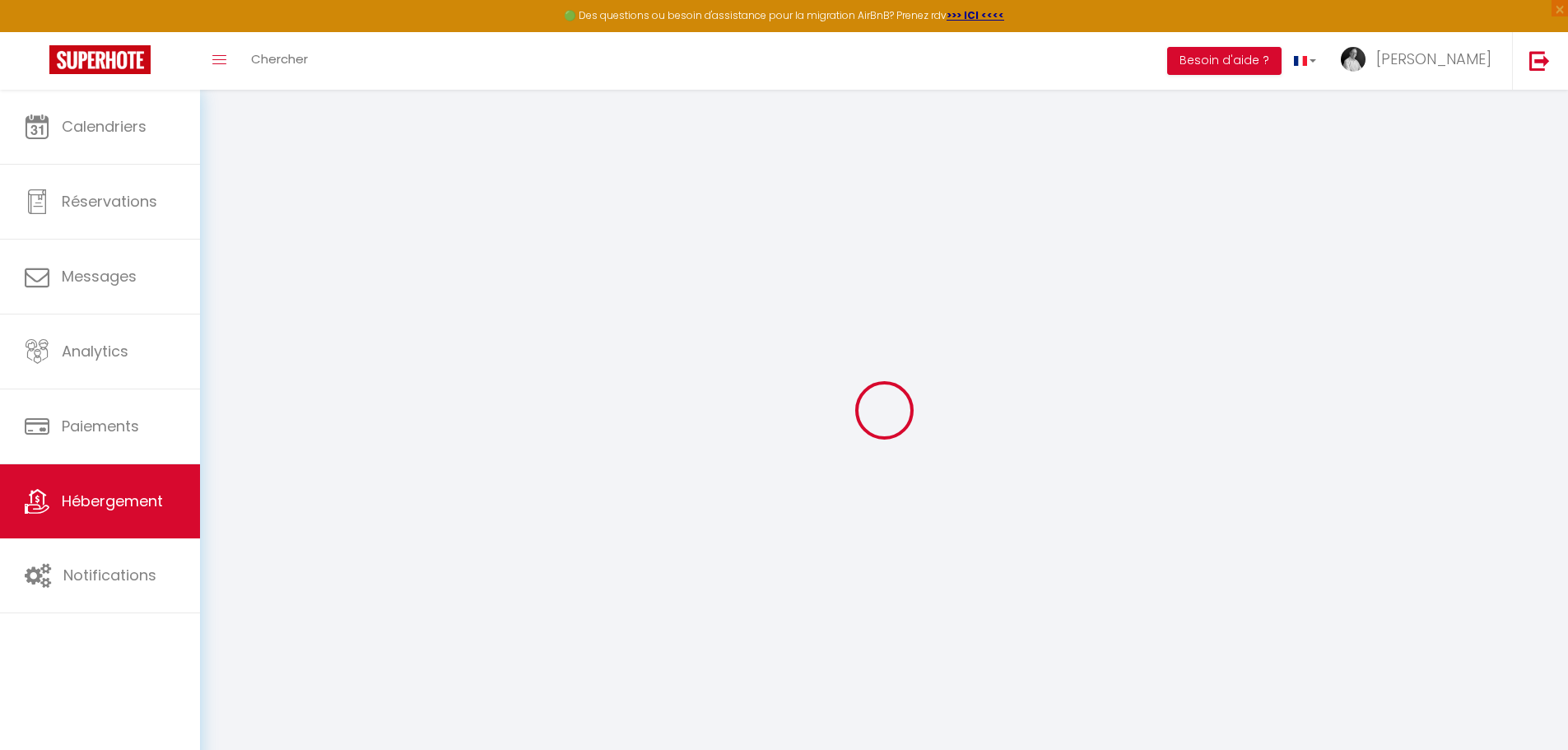
select select "53765"
checkbox input "false"
checkbox input "true"
checkbox input "false"
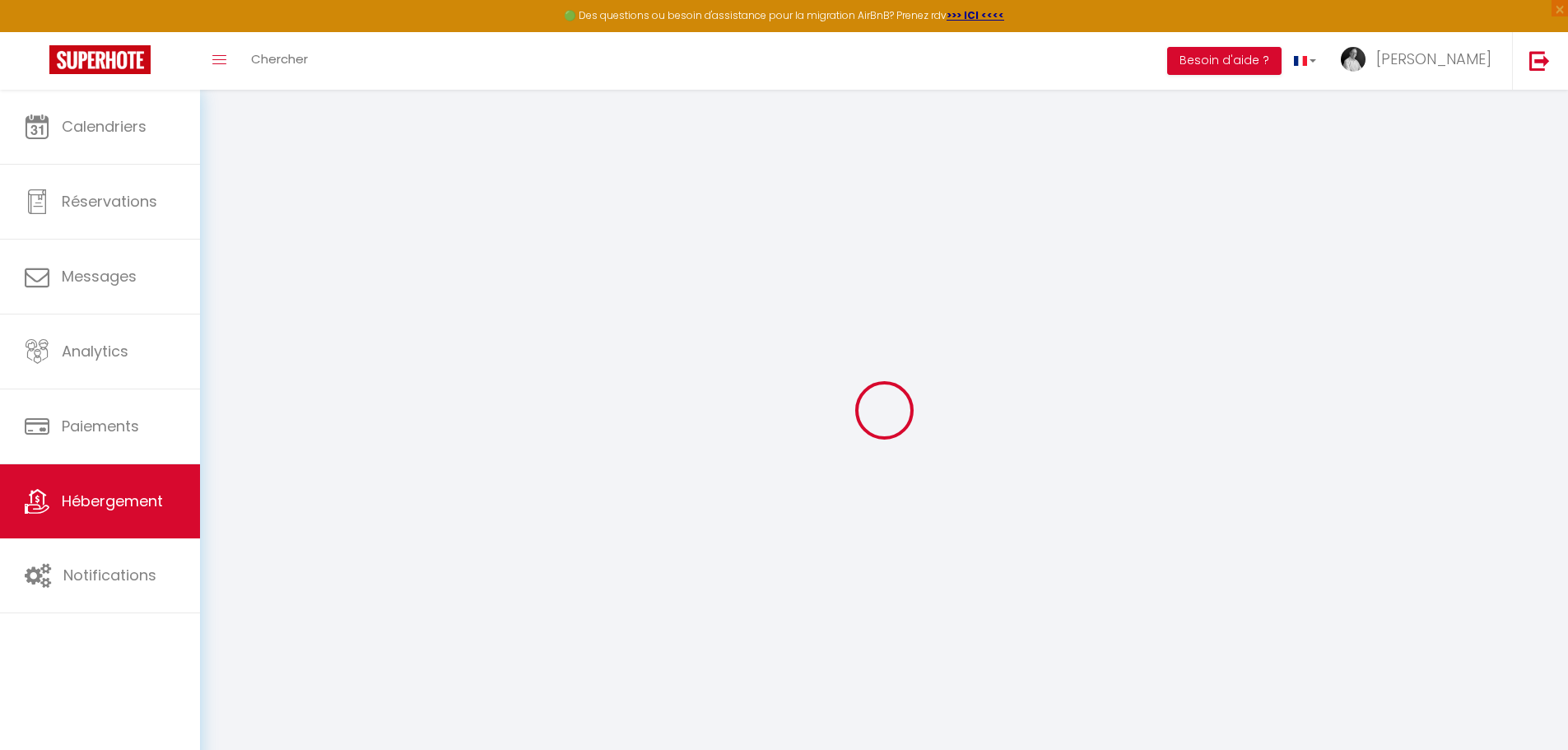
select select "15:00"
select select "23:45"
select select "11:00"
select select "15"
select select "90"
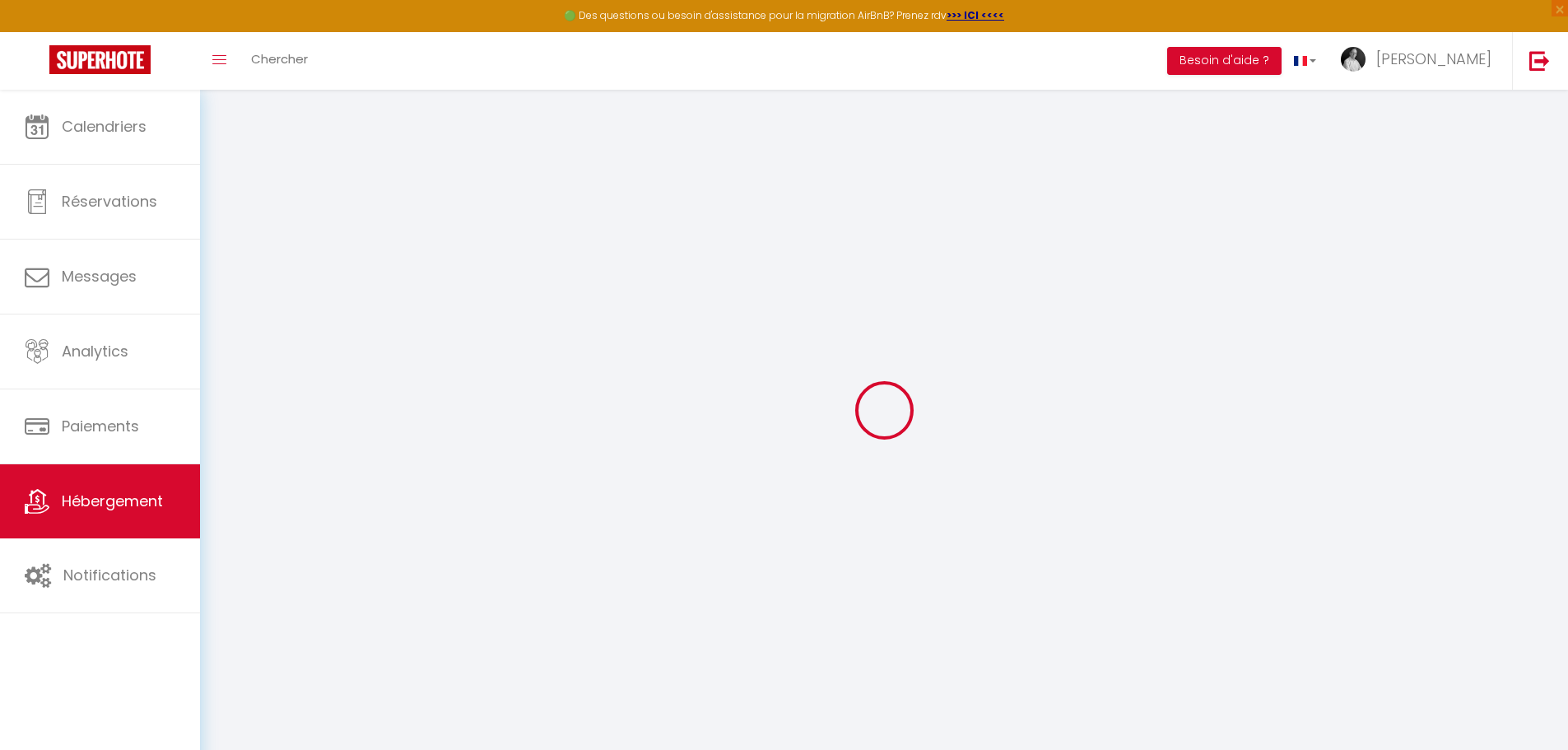
select select "20:00"
checkbox input "false"
checkbox input "true"
checkbox input "false"
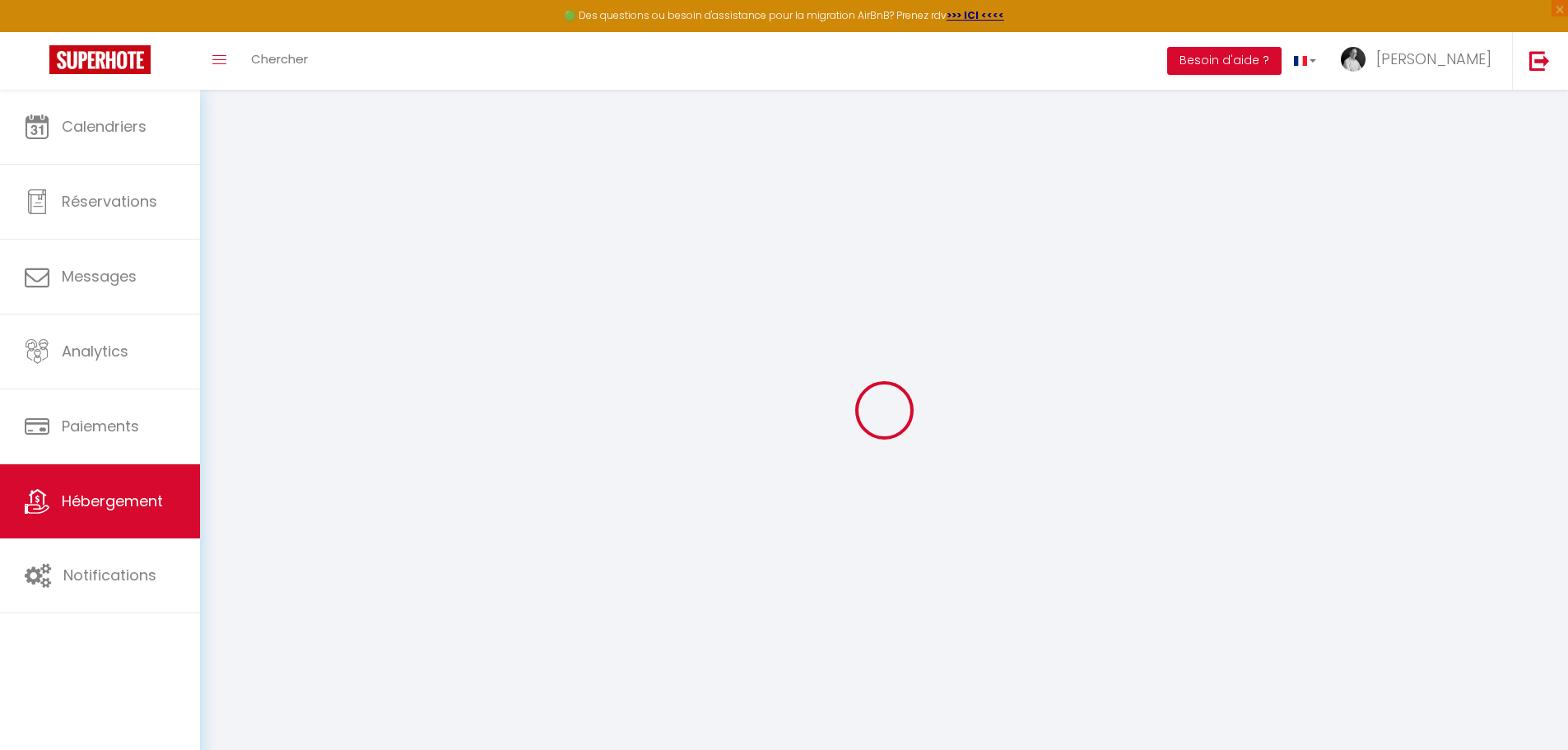
checkbox input "false"
checkbox input "true"
checkbox input "false"
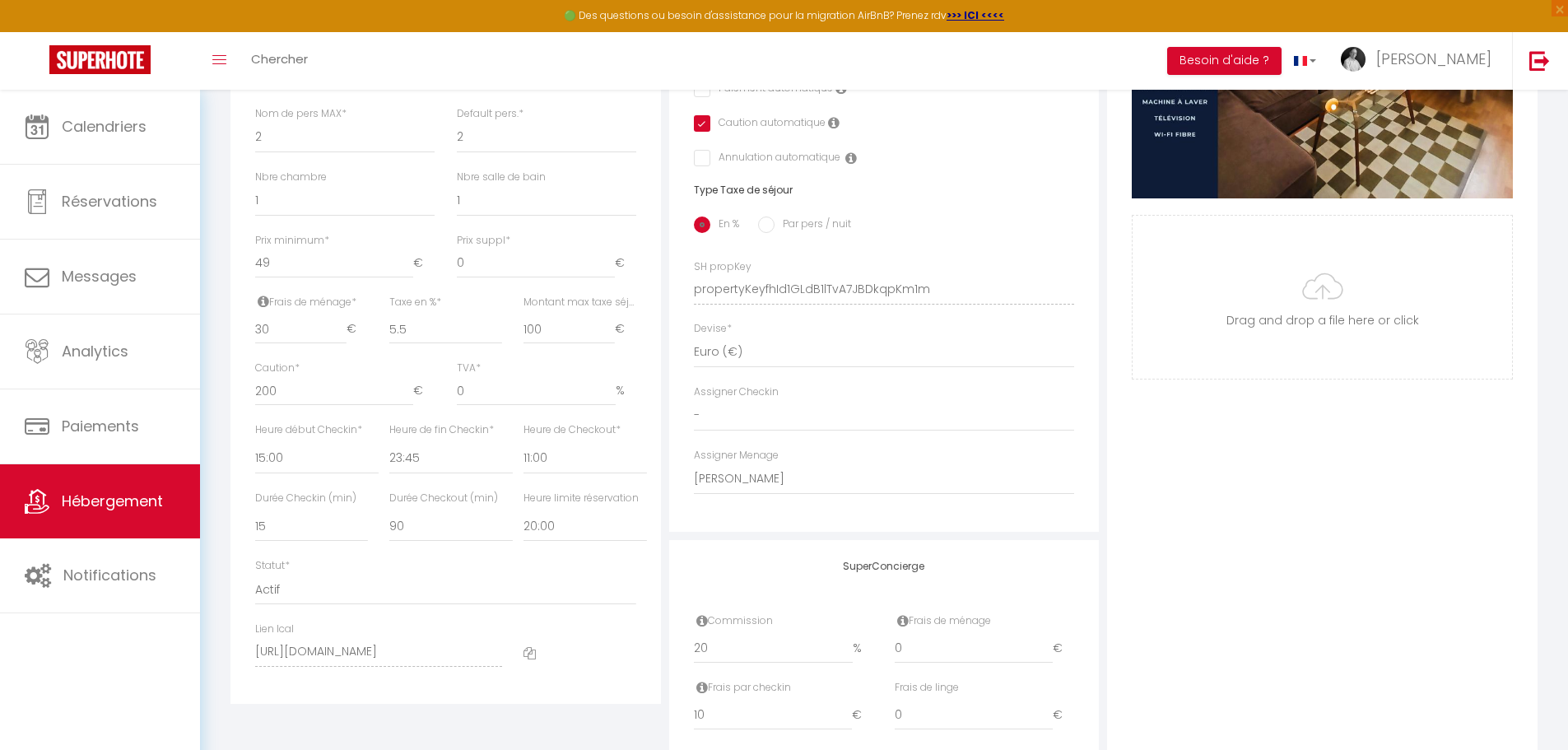
scroll to position [576, 0]
click at [544, 473] on select "00:00 00:15 00:30 00:45 01:00 01:15 01:30 01:45 02:00 02:15 02:30 02:45 03:00" at bounding box center [586, 457] width 123 height 31
select select "10:00"
click at [524, 453] on select "00:00 00:15 00:30 00:45 01:00 01:15 01:30 01:45 02:00 02:15 02:30 02:45 03:00" at bounding box center [586, 457] width 123 height 31
checkbox input "false"
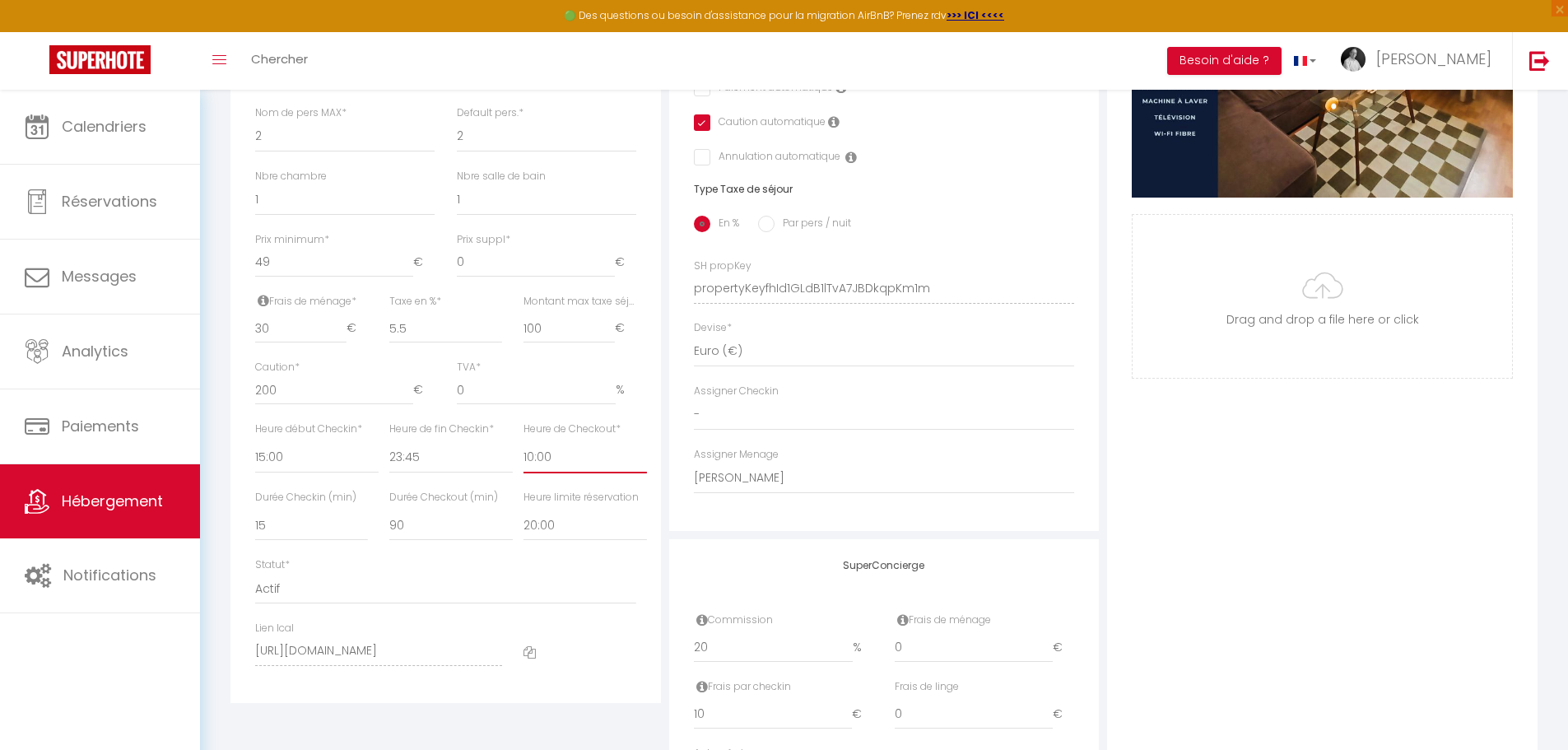
checkbox input "false"
checkbox input "true"
checkbox input "false"
click at [299, 473] on select "00:00 00:15 00:30 00:45 01:00 01:15 01:30 01:45 02:00 02:15 02:30 02:45 03:00" at bounding box center [317, 457] width 123 height 31
select select "16:00"
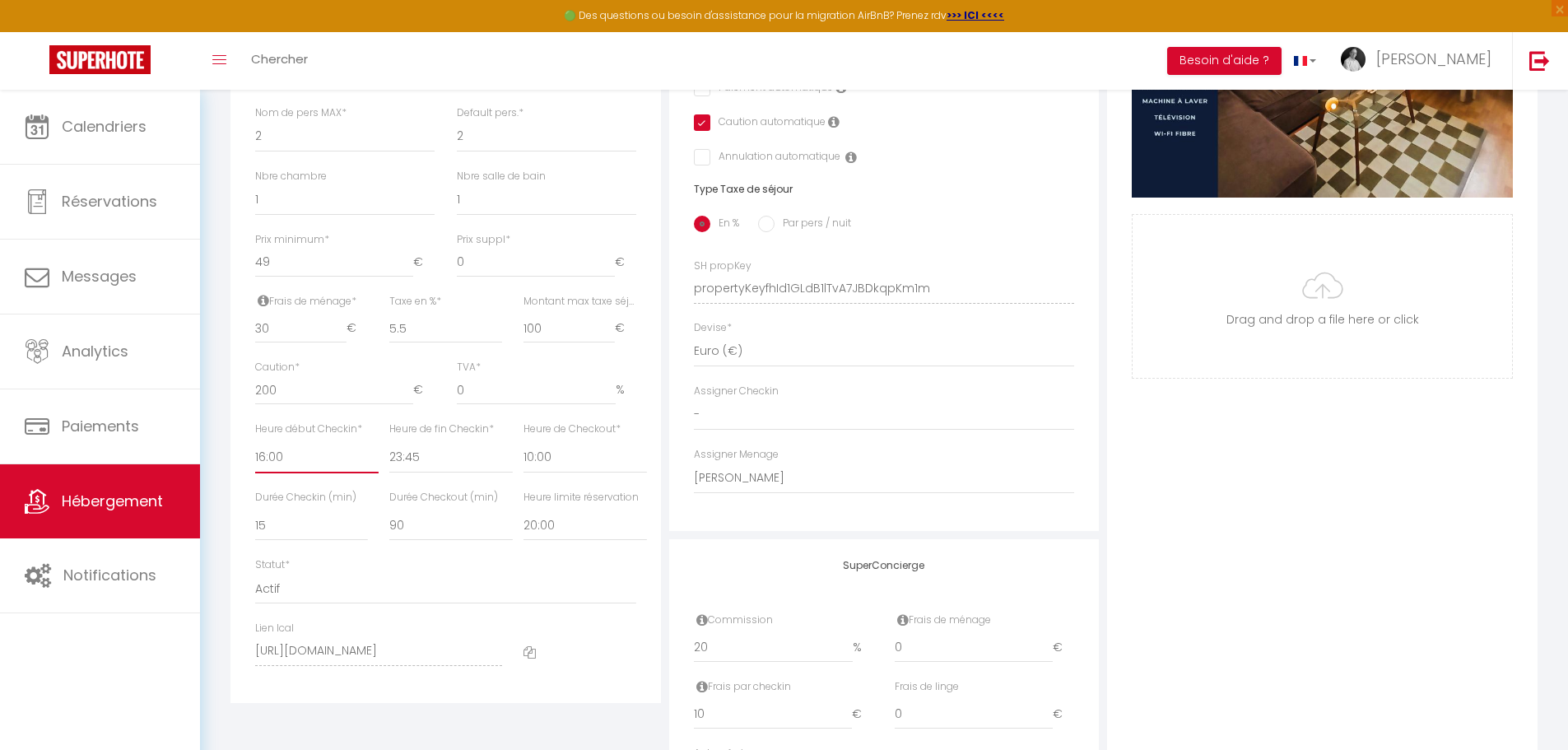
click at [256, 453] on select "00:00 00:15 00:30 00:45 01:00 01:15 01:30 01:45 02:00 02:15 02:30 02:45 03:00" at bounding box center [317, 457] width 123 height 31
checkbox input "false"
checkbox input "true"
checkbox input "false"
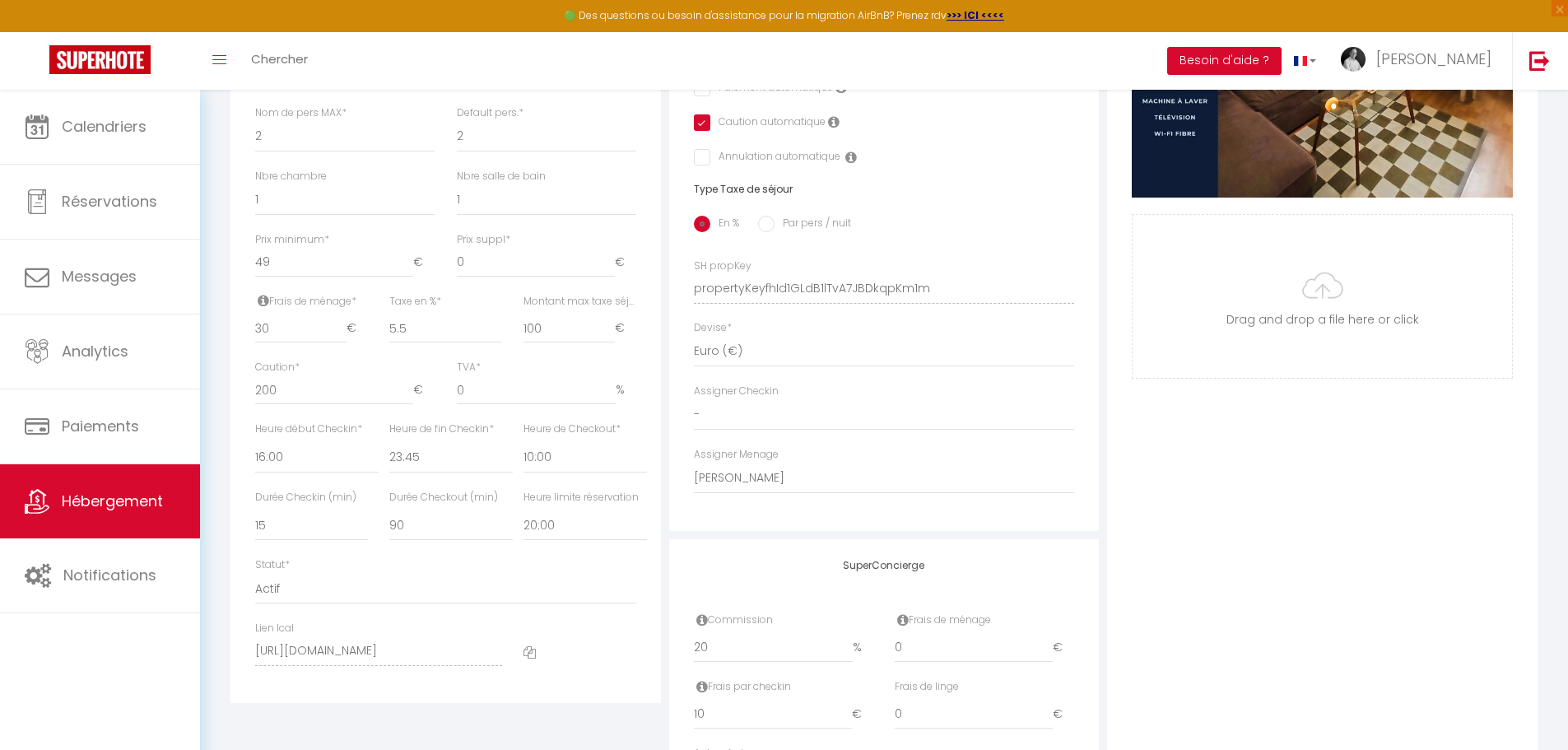
click at [354, 575] on div "Statut * Actif Pas actif" at bounding box center [446, 581] width 381 height 47
click at [420, 537] on select "15 30 45 60 75 90 105 120 135 150 165 180 195 210" at bounding box center [451, 525] width 123 height 31
select select "120"
click at [390, 522] on select "15 30 45 60 75 90 105 120 135 150 165 180 195 210" at bounding box center [451, 525] width 123 height 31
checkbox input "false"
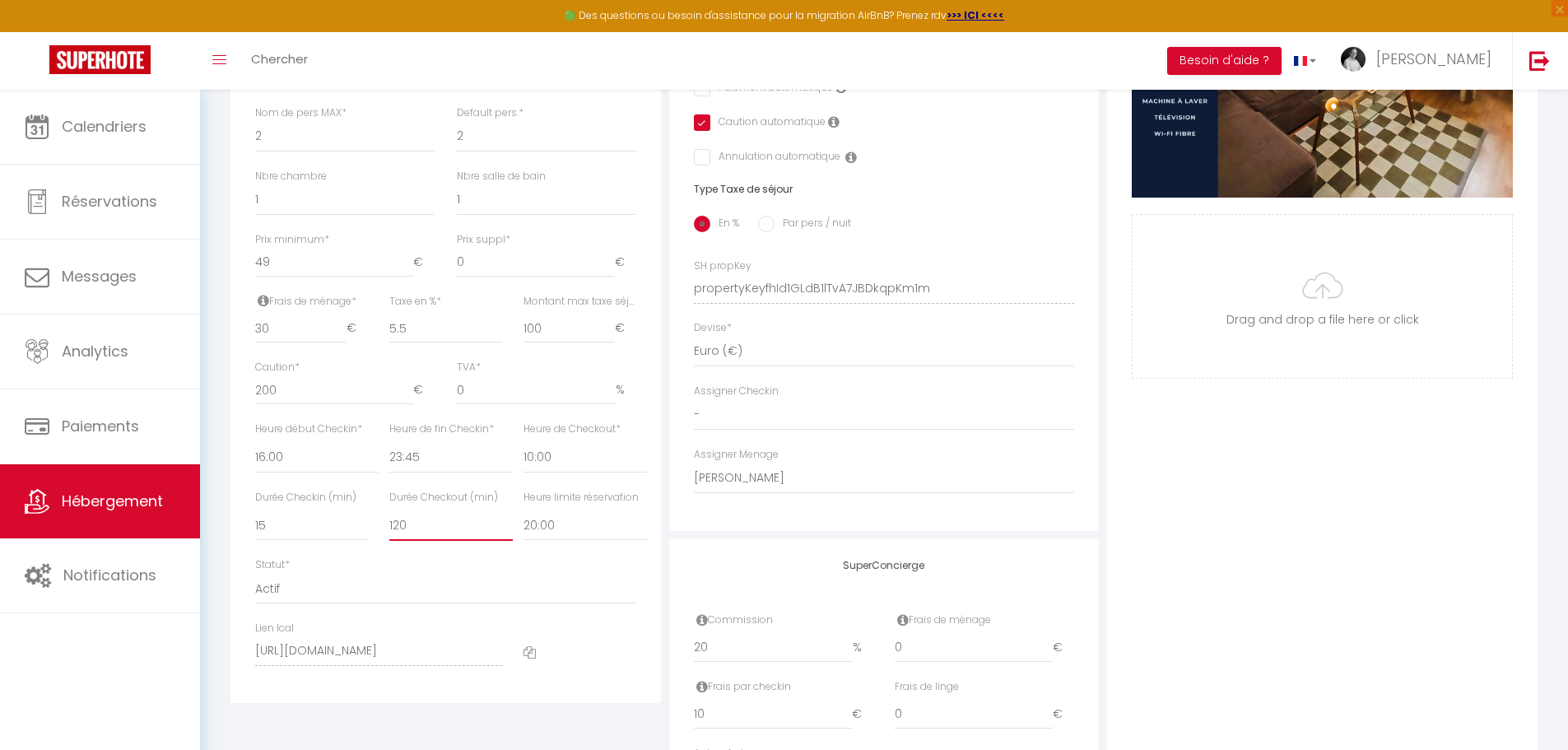
checkbox input "false"
checkbox input "true"
checkbox input "false"
click at [394, 597] on select "Actif Pas actif" at bounding box center [446, 588] width 381 height 31
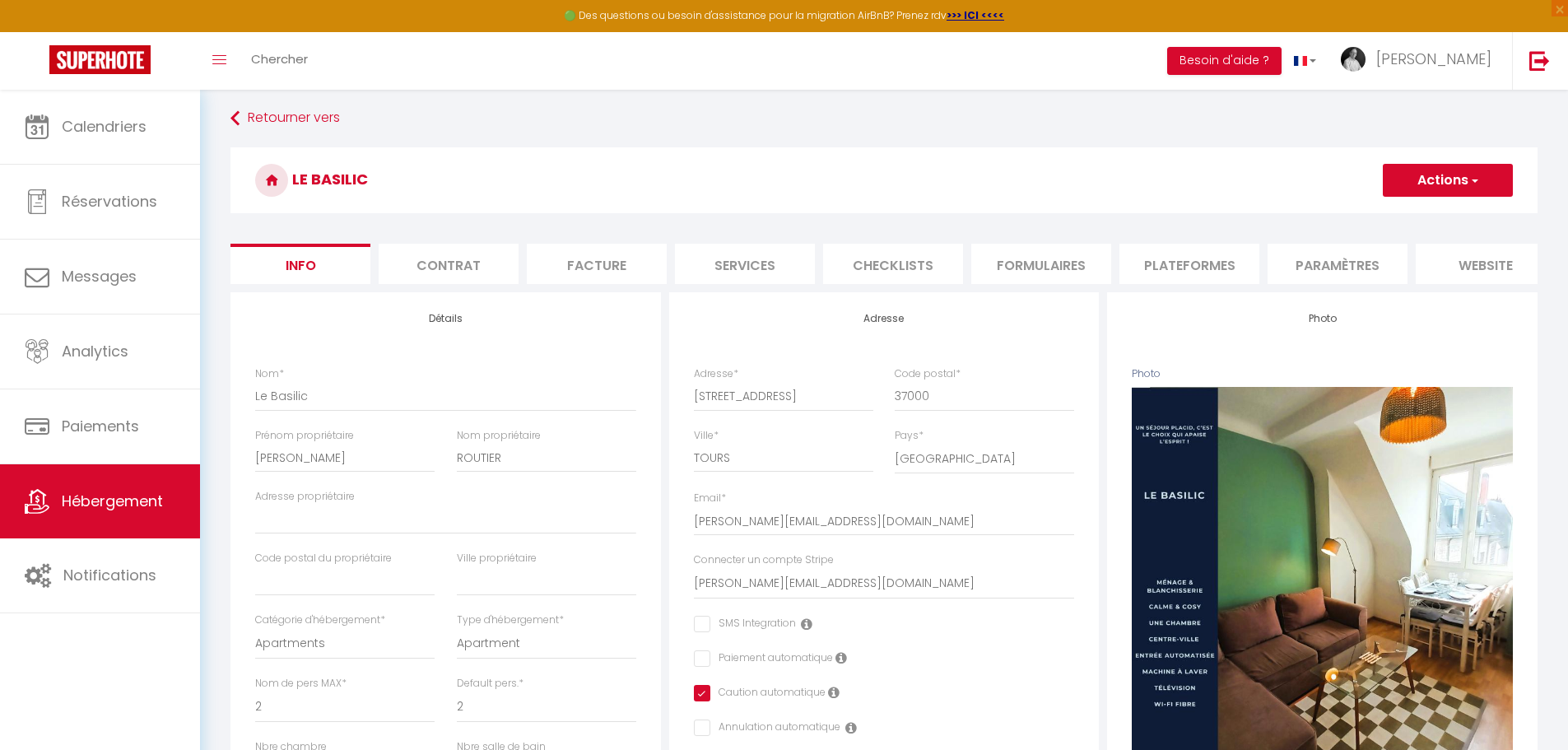
scroll to position [0, 0]
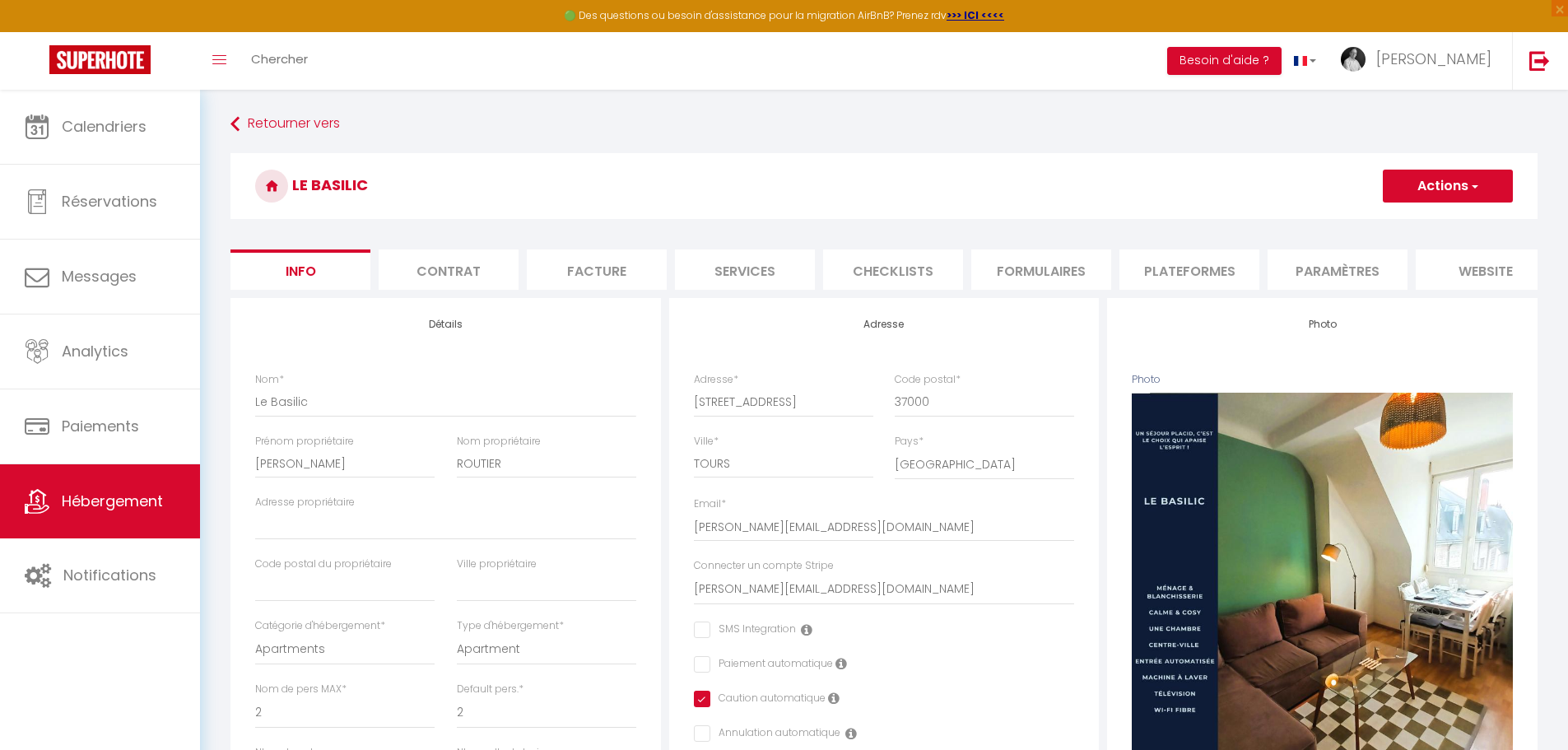
click at [1473, 183] on span "button" at bounding box center [1474, 186] width 11 height 17
click at [1398, 220] on input "Enregistrer" at bounding box center [1383, 222] width 61 height 17
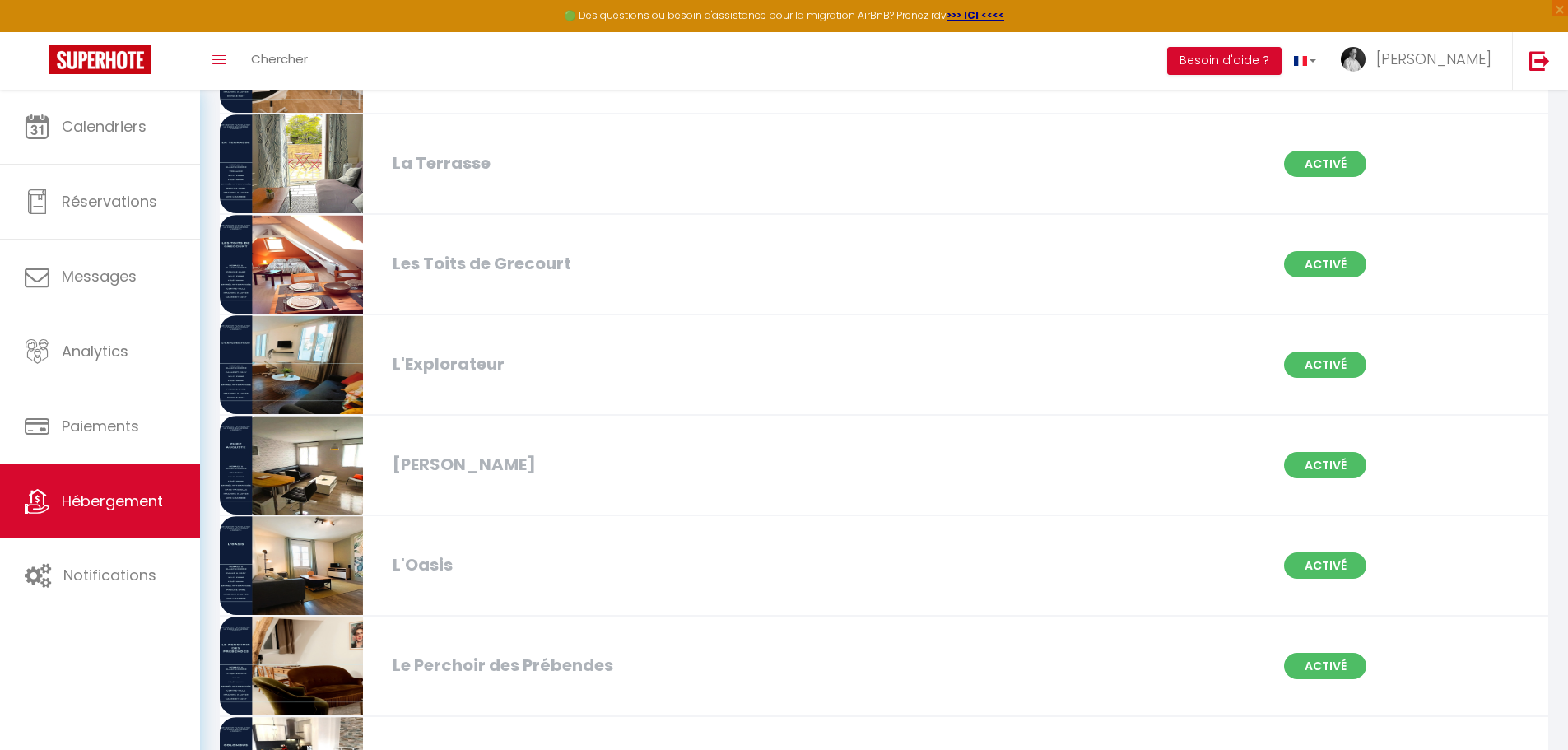
scroll to position [493, 0]
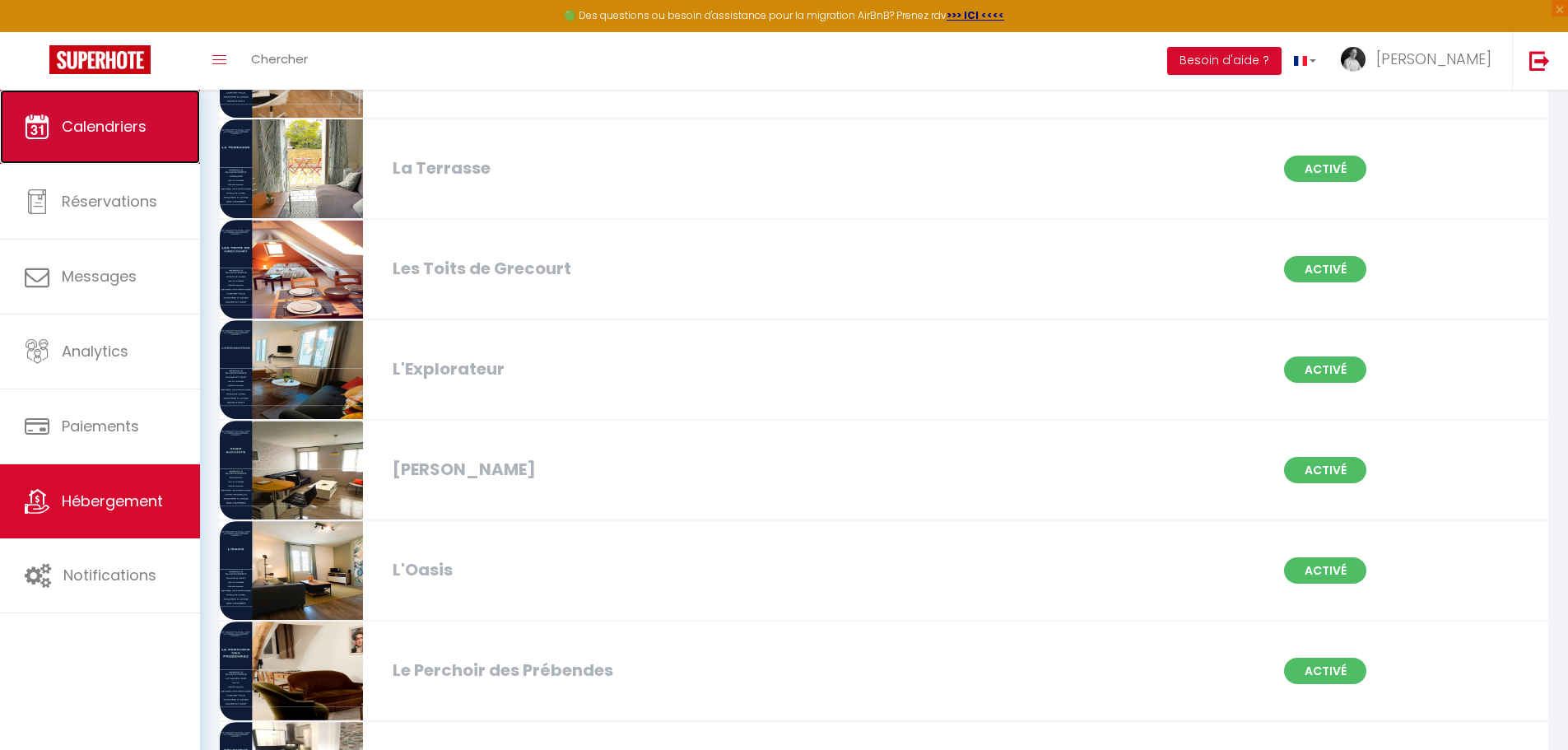
click at [139, 133] on span "Calendriers" at bounding box center [104, 126] width 85 height 21
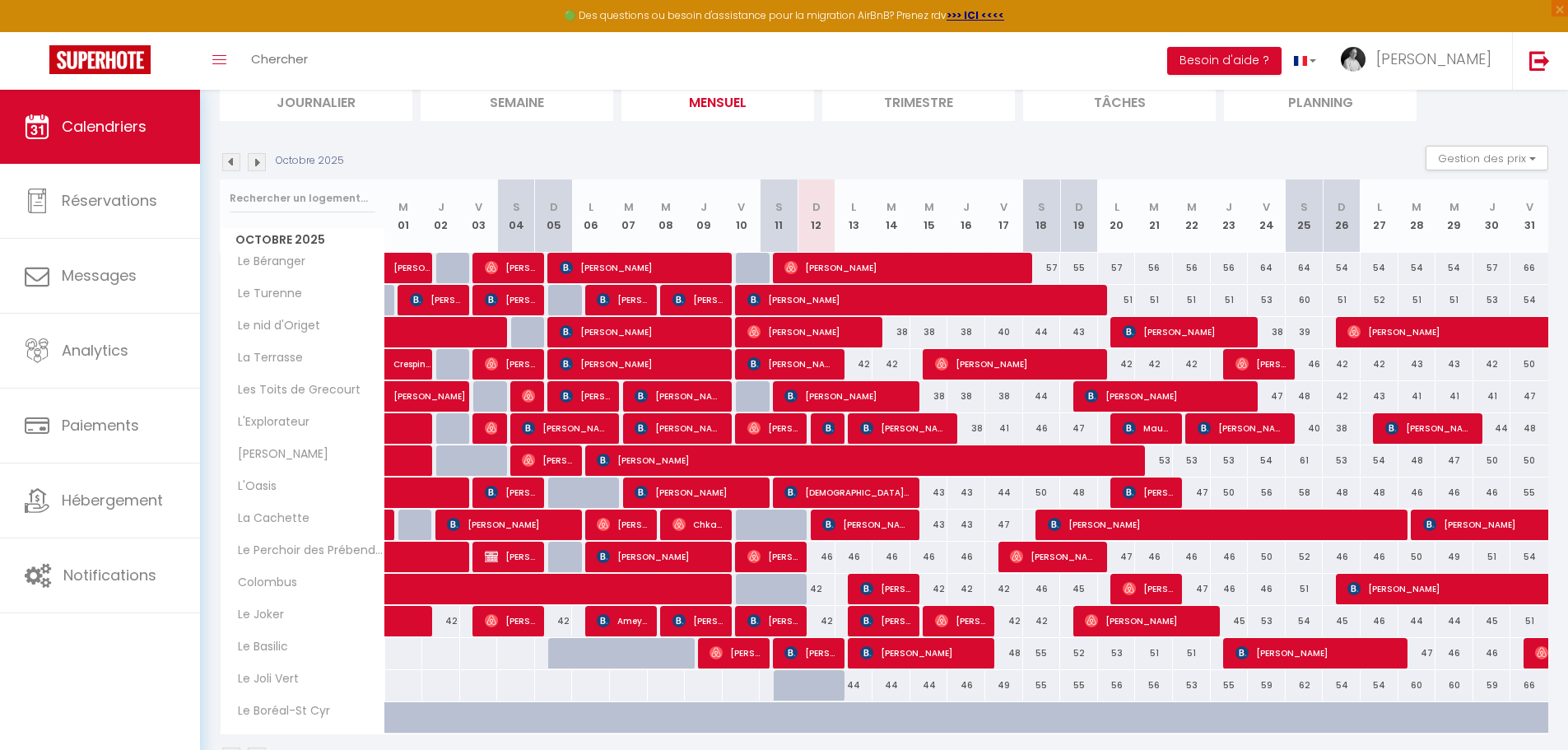
scroll to position [93, 0]
